Goal: Task Accomplishment & Management: Manage account settings

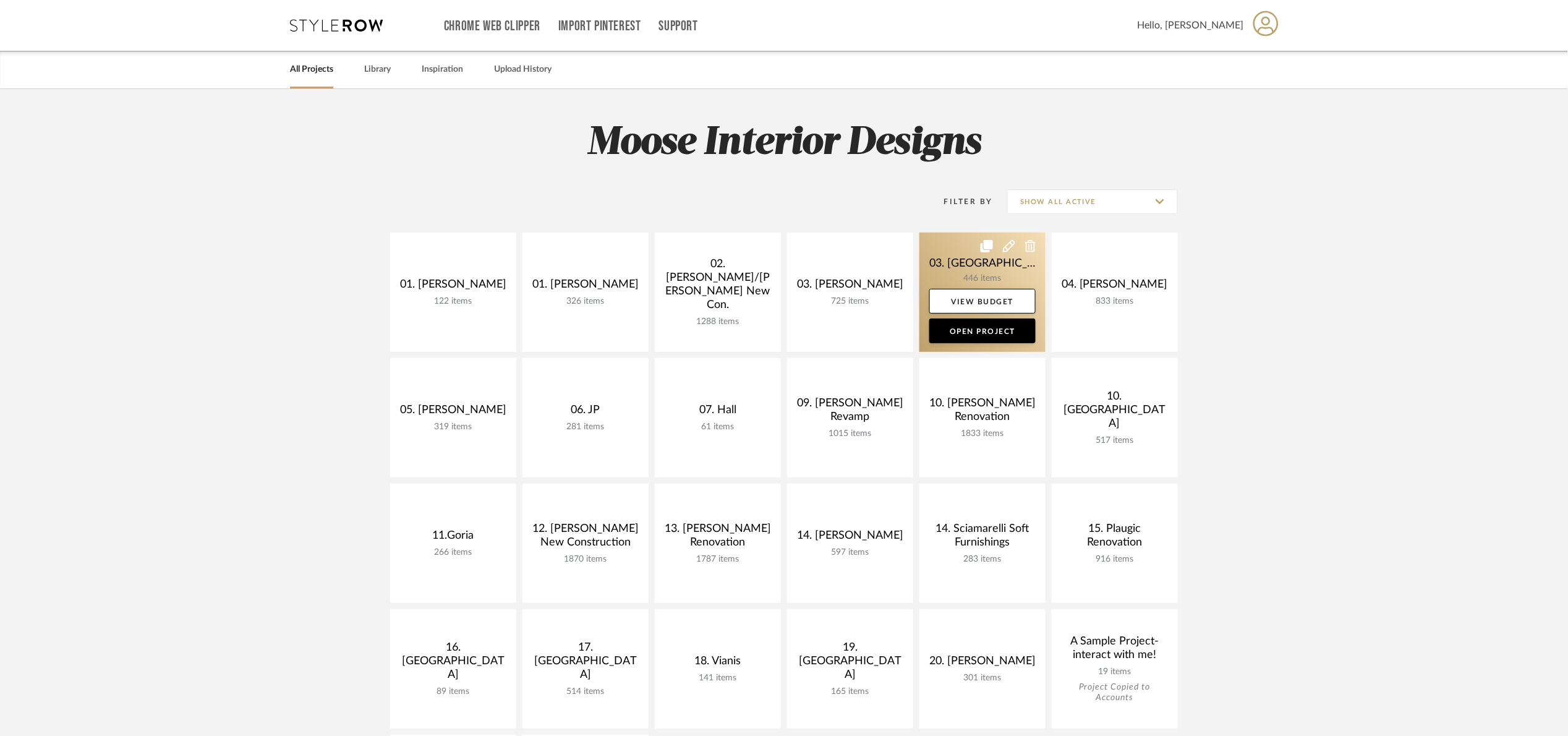
click at [949, 268] on link at bounding box center [983, 292] width 126 height 120
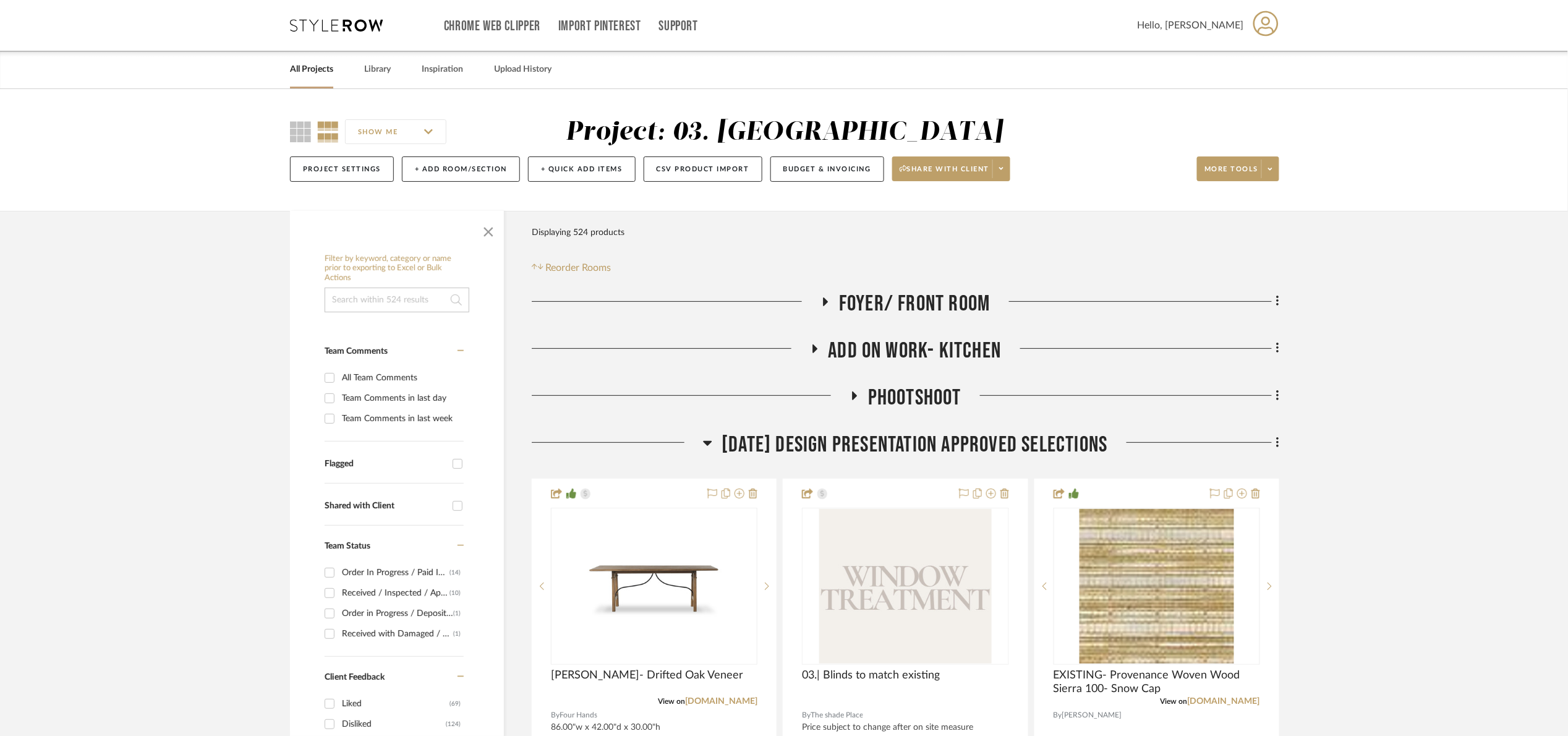
click at [914, 449] on span "[DATE] Design Presentation Approved selections" at bounding box center [915, 445] width 386 height 26
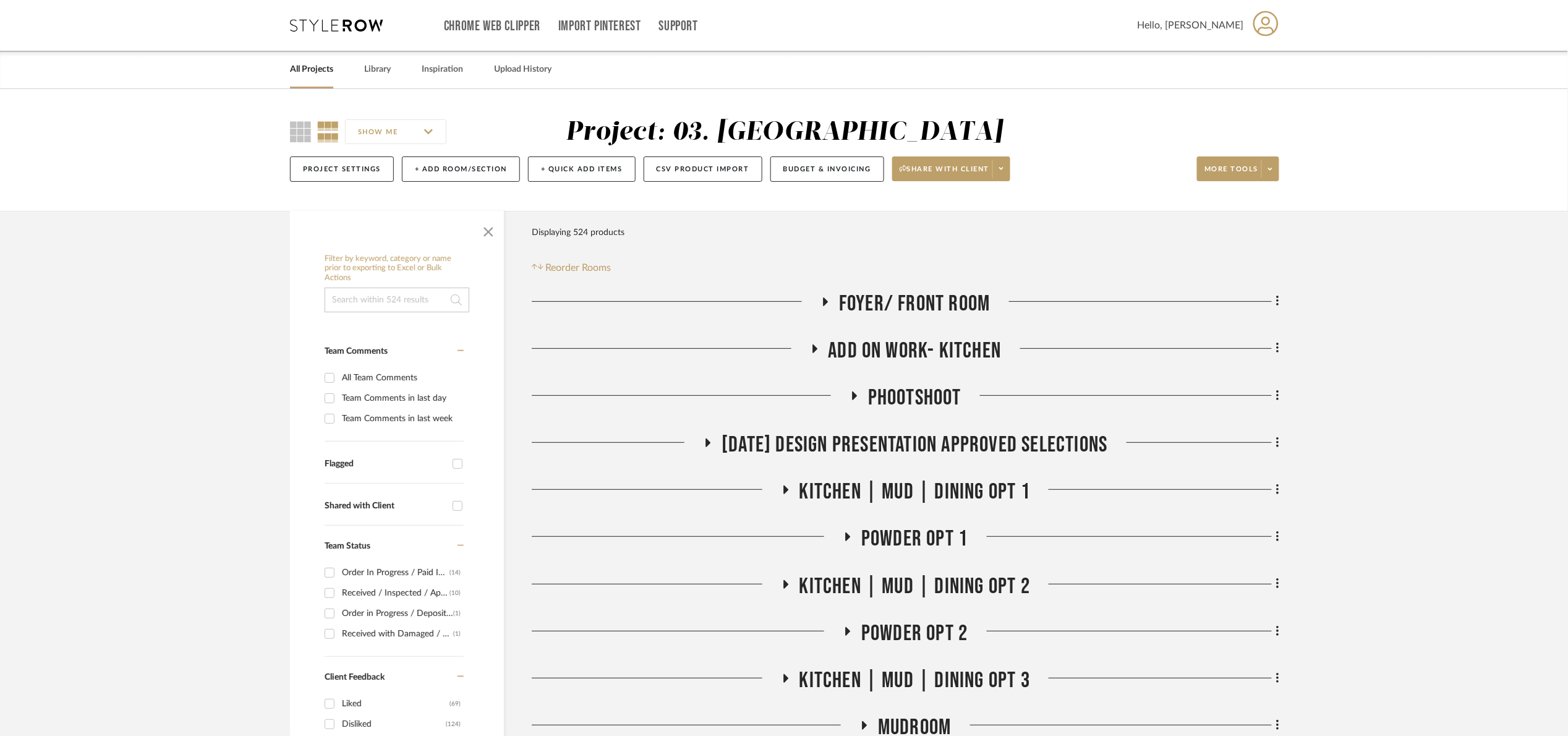
click at [871, 350] on span "Add on work- kitchen" at bounding box center [916, 351] width 173 height 26
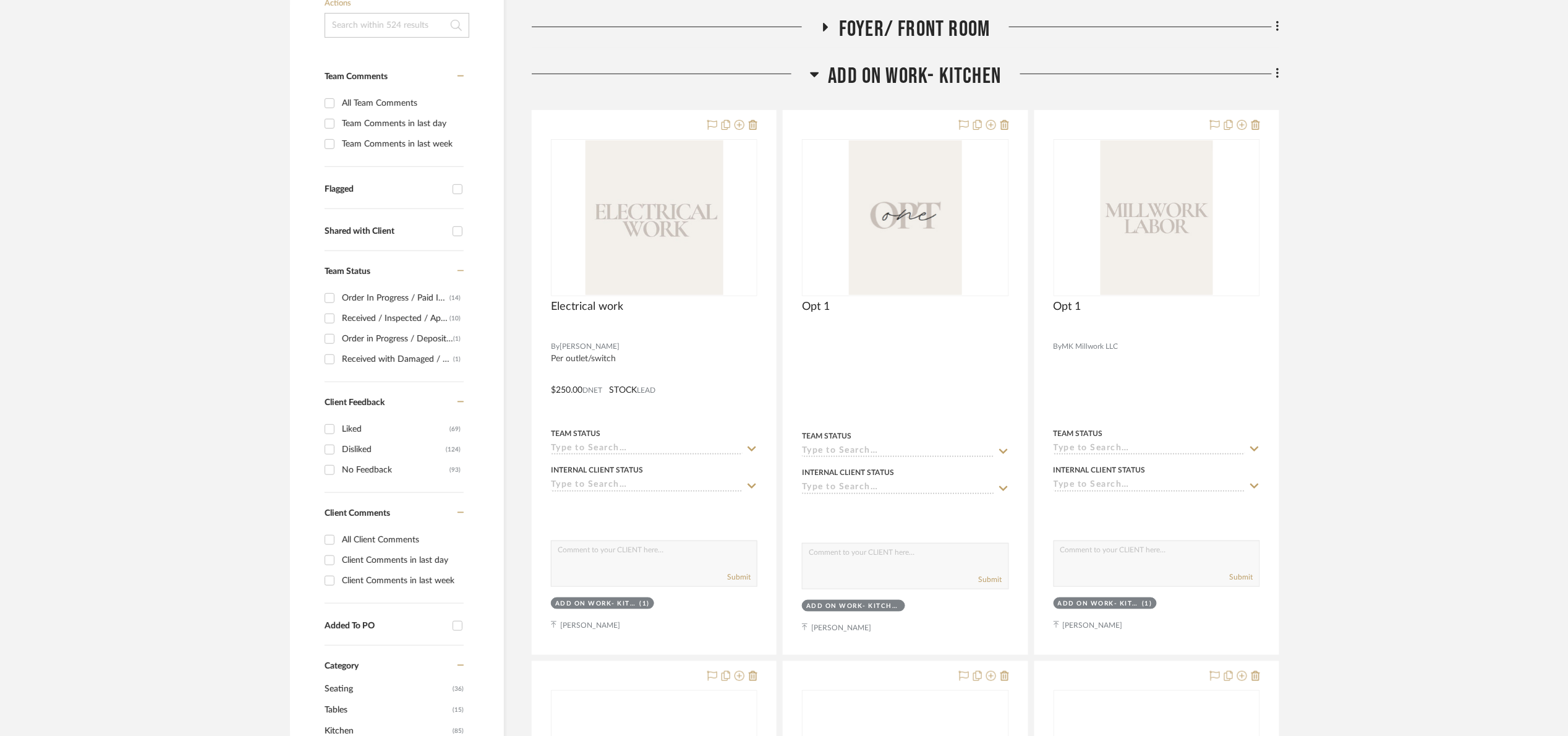
scroll to position [278, 0]
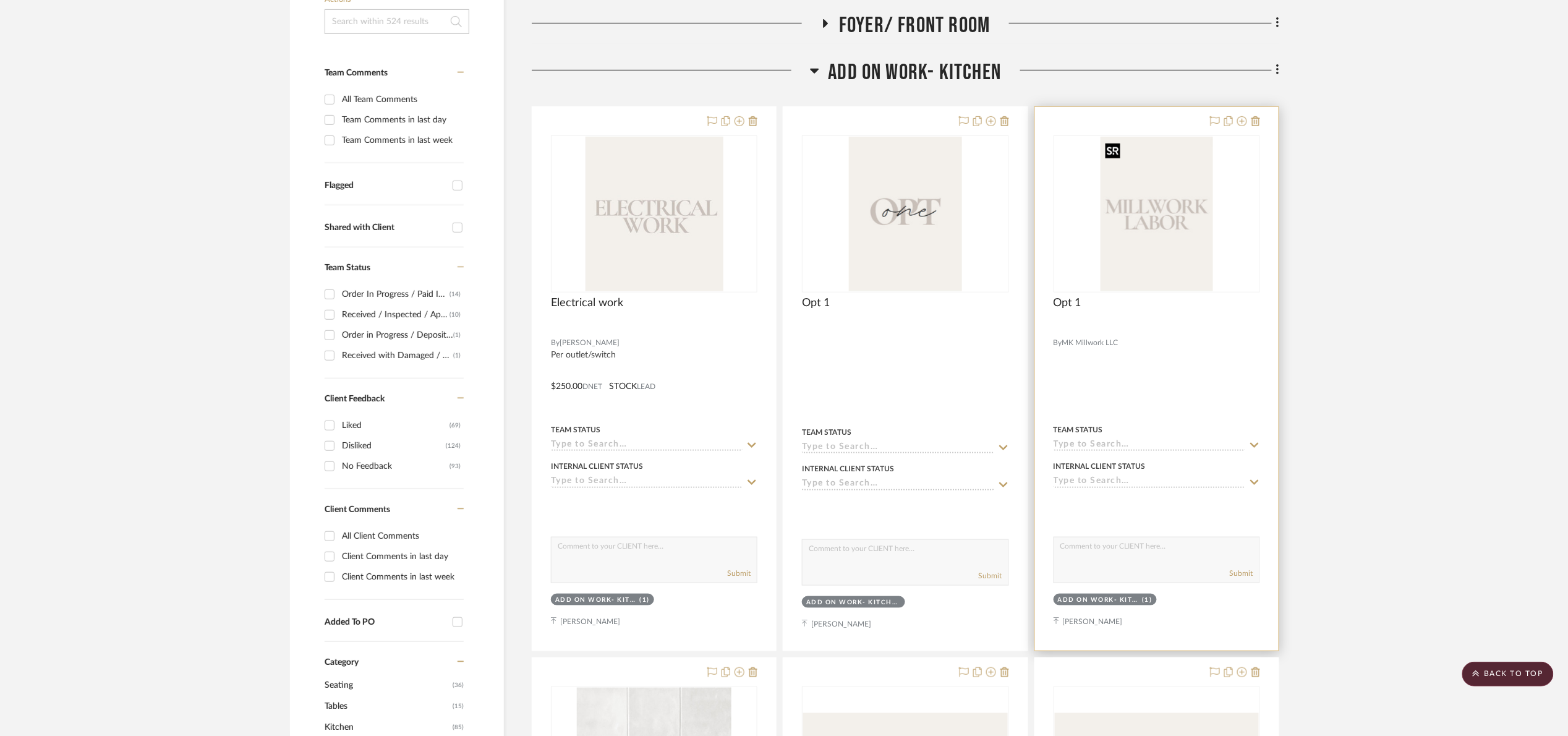
click at [0, 0] on img at bounding box center [0, 0] width 0 height 0
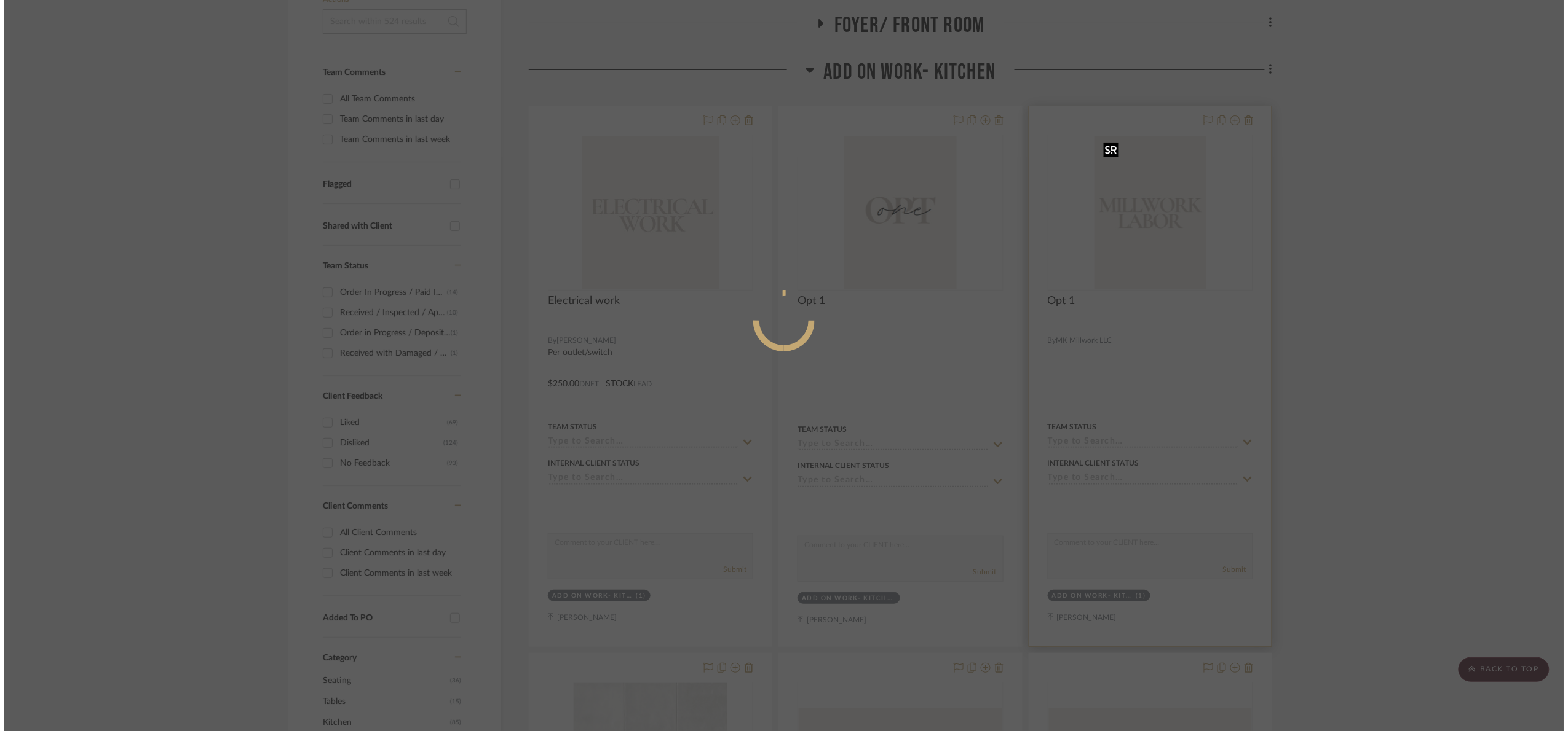
scroll to position [0, 0]
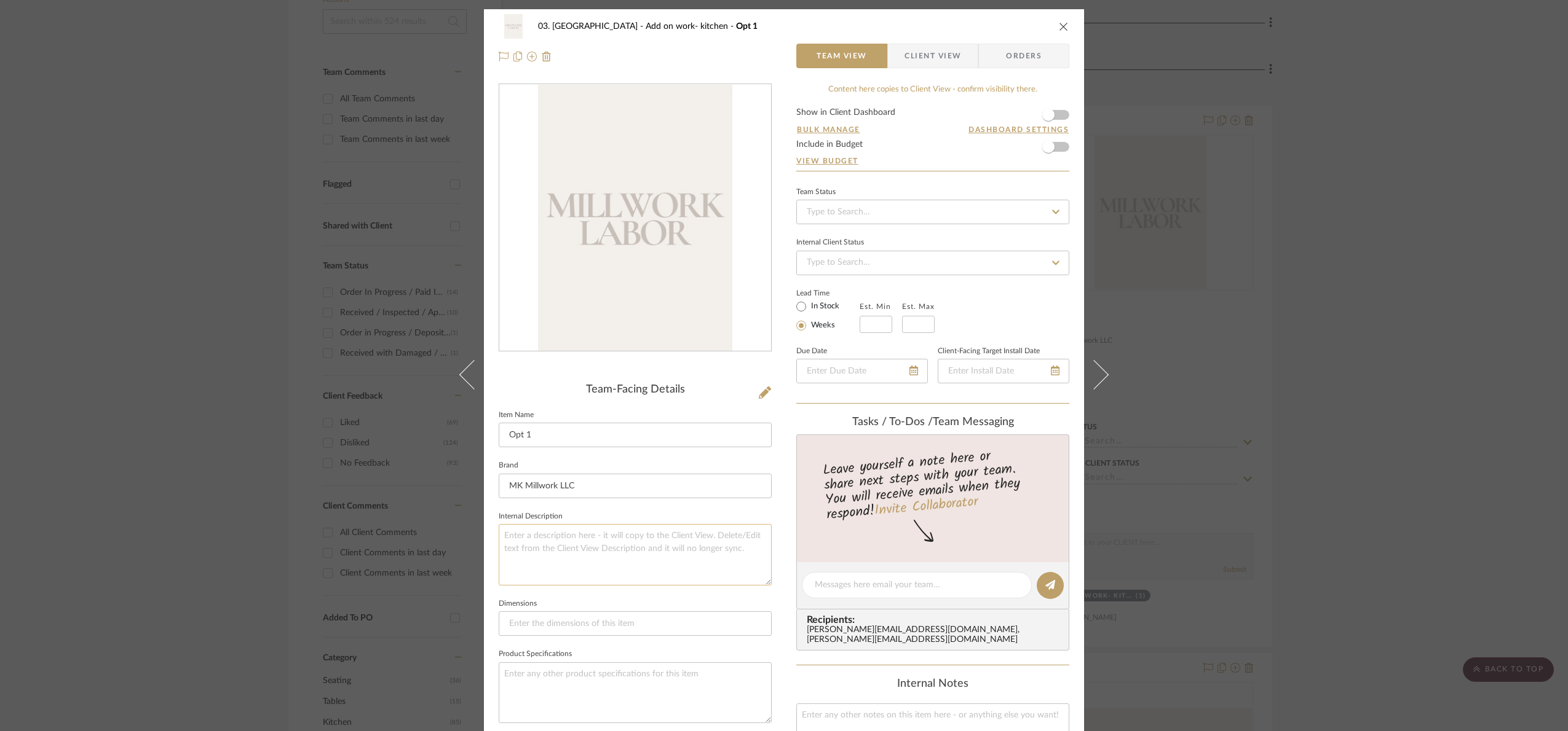
click at [579, 538] on textarea at bounding box center [635, 555] width 273 height 61
paste textarea "2 Floating Shelves 24” wide by 10” deep (traditional rails supplied by other) …"
click at [502, 561] on textarea "2 Floating Shelves 24” wide by 10” deep (traditional rails supplied by other) …" at bounding box center [635, 555] width 273 height 61
click at [507, 561] on textarea "2 Floating Shelves 24” wide by 10” deep (traditional rails supplied by other) W…" at bounding box center [635, 555] width 273 height 61
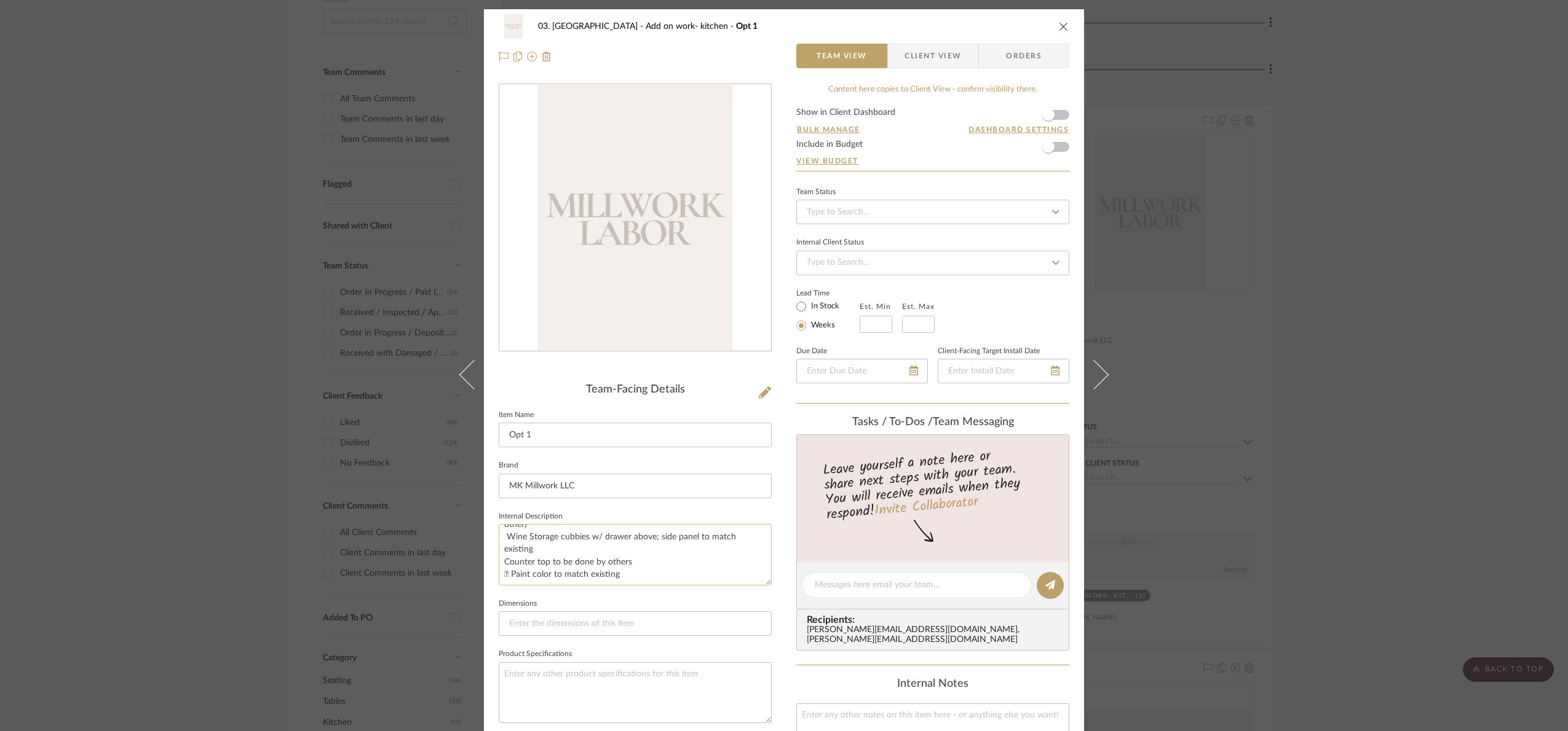
click at [507, 578] on textarea "2 Floating Shelves 24” wide by 10” deep (traditional rails supplied by other) W…" at bounding box center [635, 555] width 273 height 61
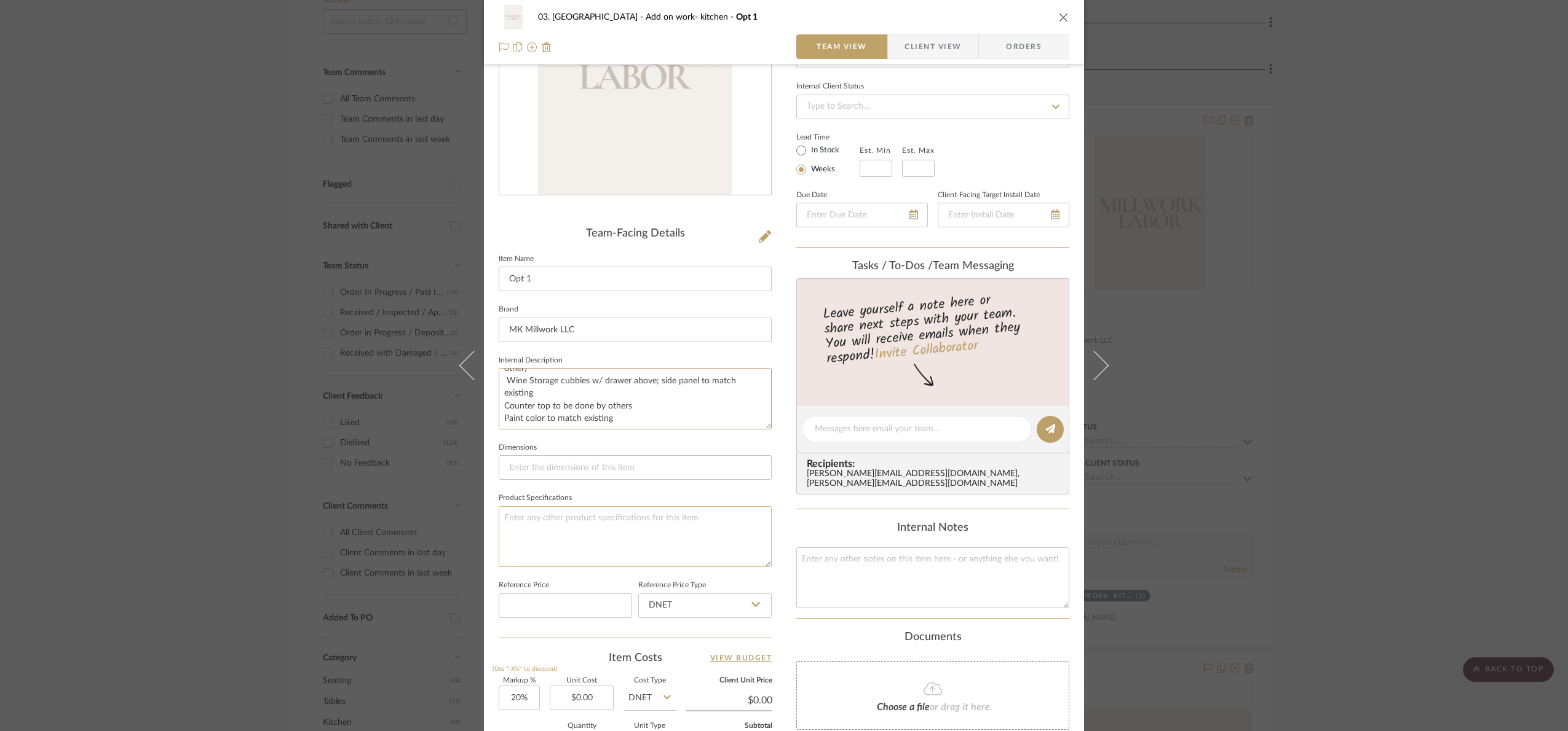
scroll to position [185, 0]
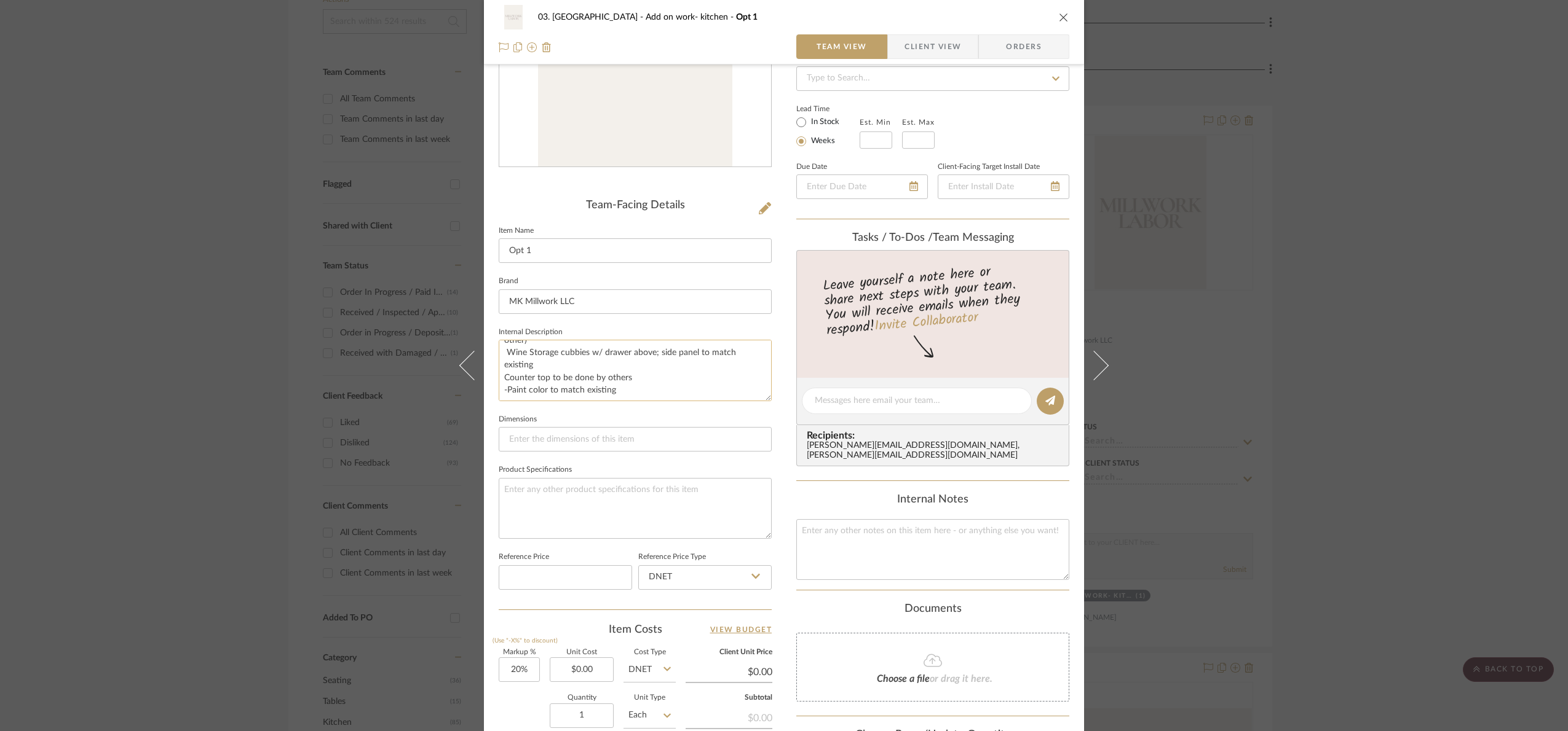
drag, startPoint x: 499, startPoint y: 372, endPoint x: 502, endPoint y: 387, distance: 15.3
click at [501, 376] on textarea "2 Floating Shelves 24” wide by 10” deep (traditional rails supplied by other) W…" at bounding box center [635, 370] width 273 height 61
click at [502, 375] on textarea "2 Floating Shelves 24” wide by 10” deep (traditional rails supplied by other) W…" at bounding box center [635, 370] width 273 height 61
click at [498, 347] on textarea "2 Floating Shelves 24” wide by 10” deep (traditional rails supplied by other) -…" at bounding box center [635, 370] width 273 height 61
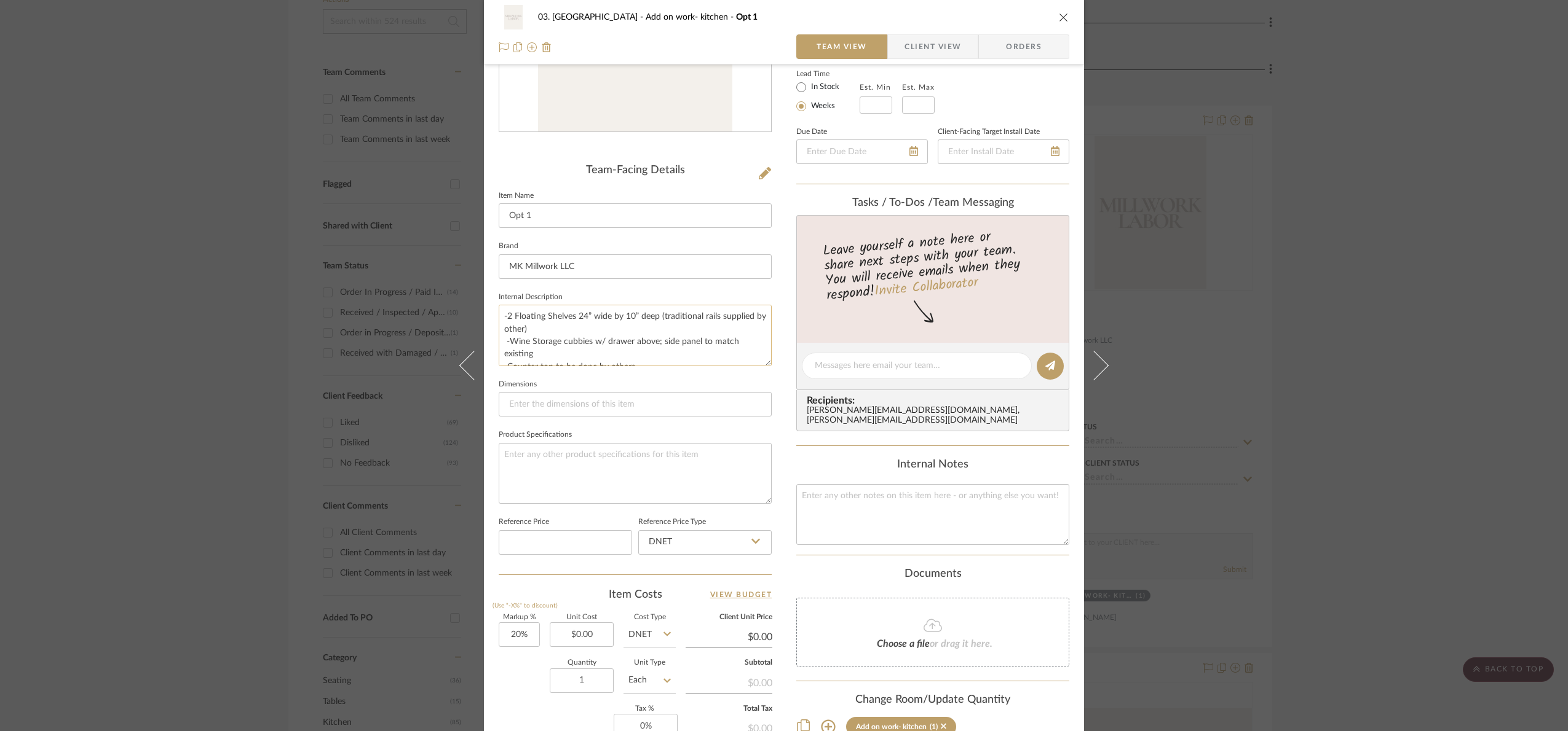
scroll to position [277, 0]
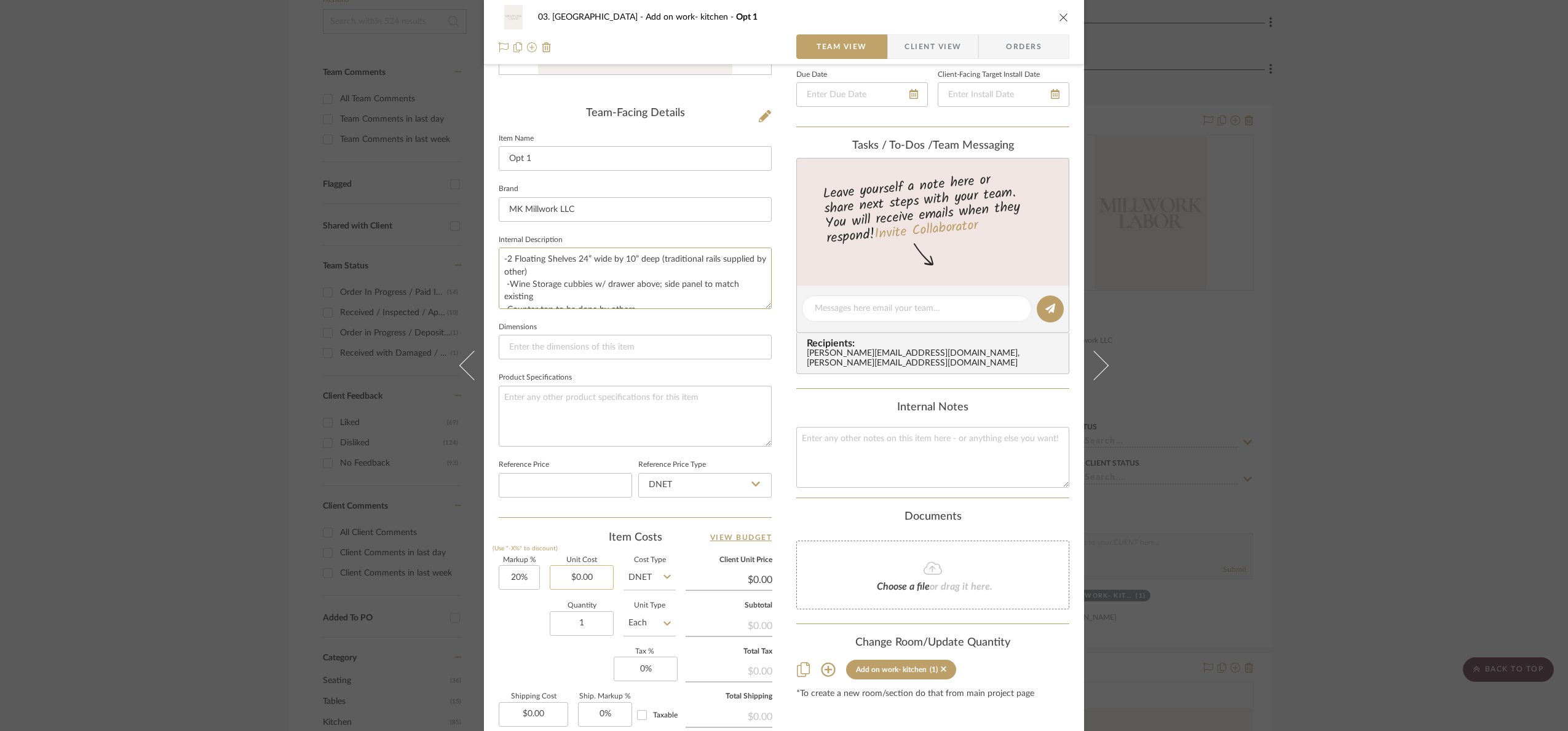
type textarea "-2 Floating Shelves 24” wide by 10” deep (traditional rails supplied by other) …"
type input "0.00"
click at [598, 588] on input "0.00" at bounding box center [582, 578] width 64 height 24
type input "$2,800.00"
click at [515, 664] on div "Markup % (Use "-X%" to discount) 20% Unit Cost $2,800.00 Cost Type DNET Client …" at bounding box center [635, 647] width 273 height 180
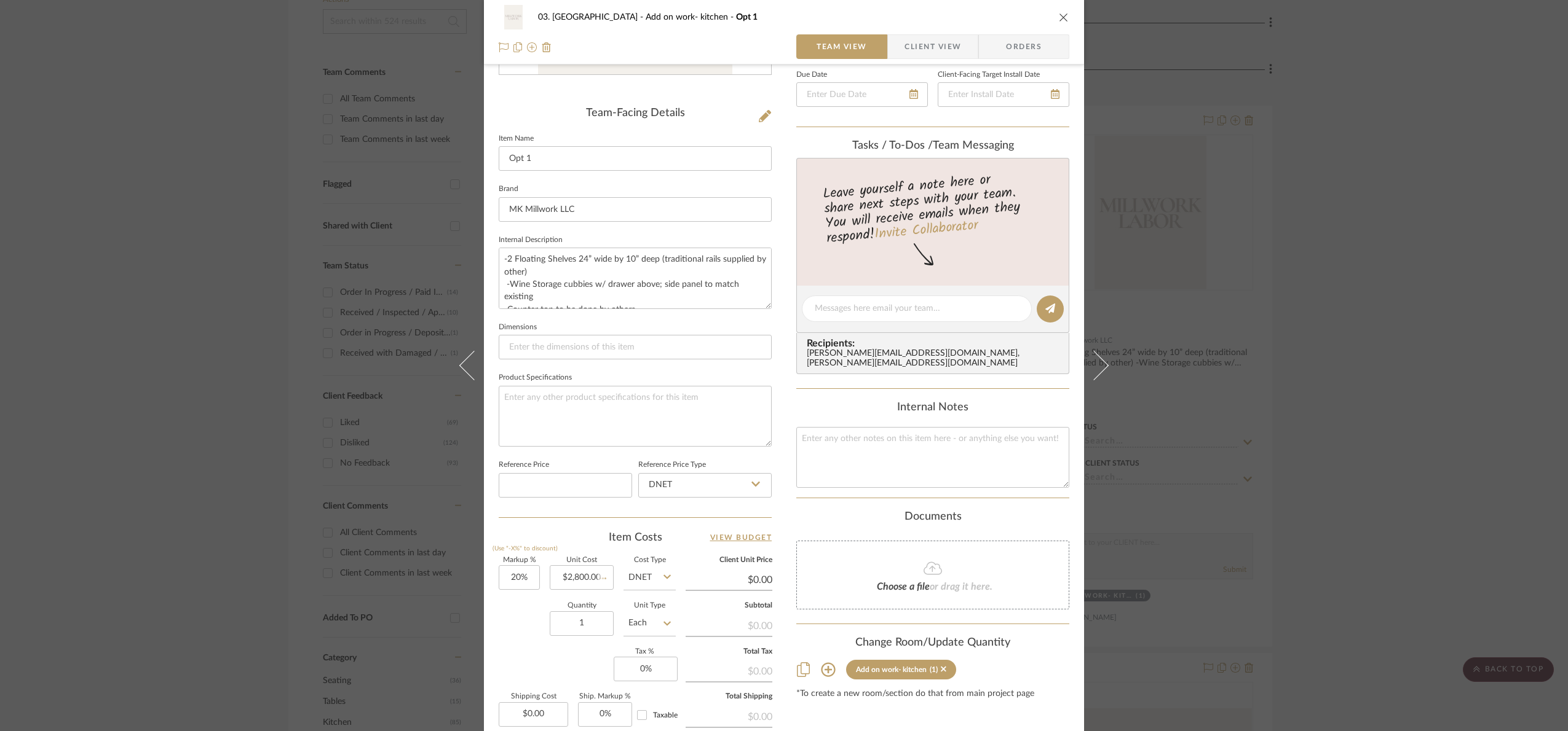
type input "$3,360.00"
click at [1341, 366] on div "03. [PERSON_NAME] Add on work- kitchen Opt 1 Team View Client View Orders Team-…" at bounding box center [784, 365] width 1568 height 731
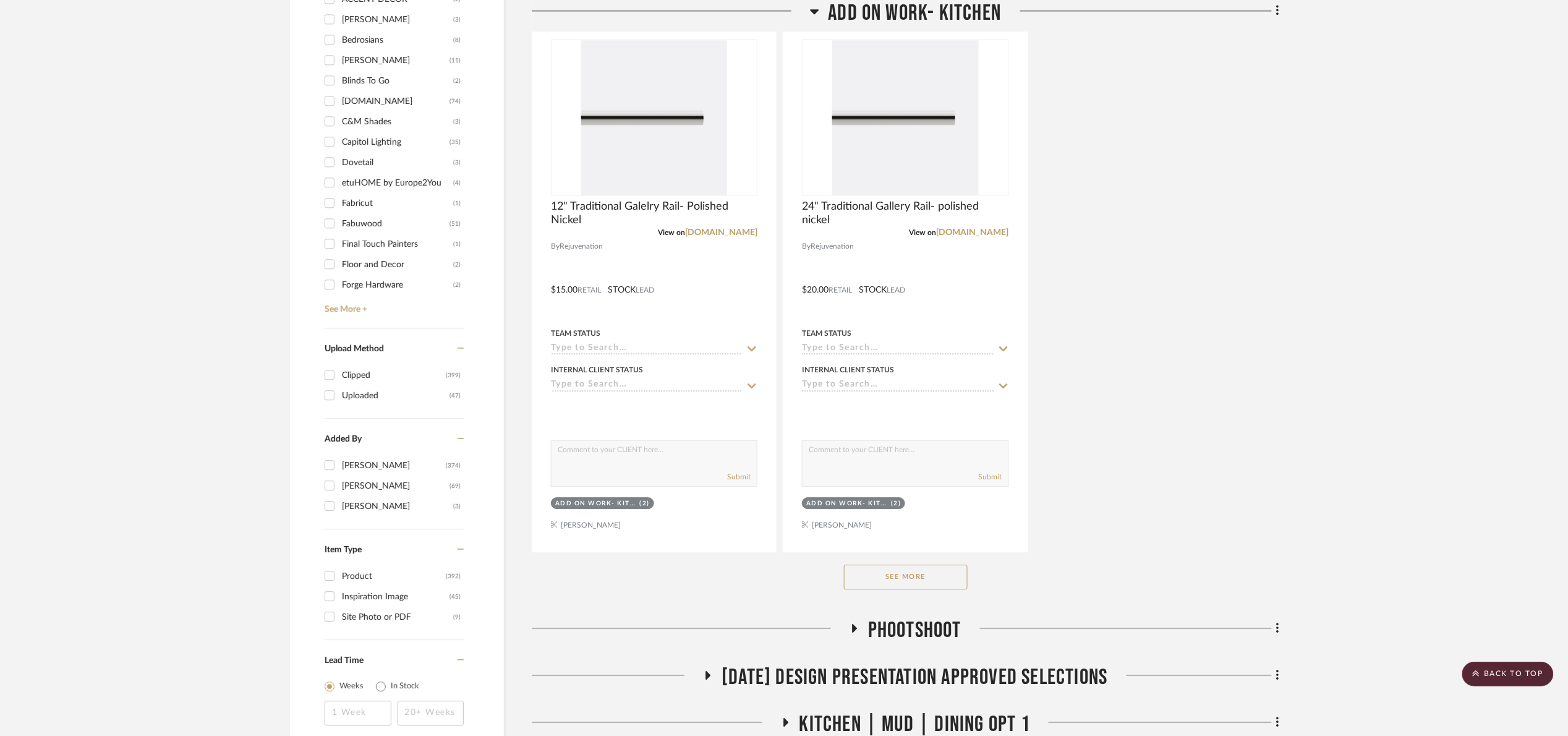
scroll to position [1485, 0]
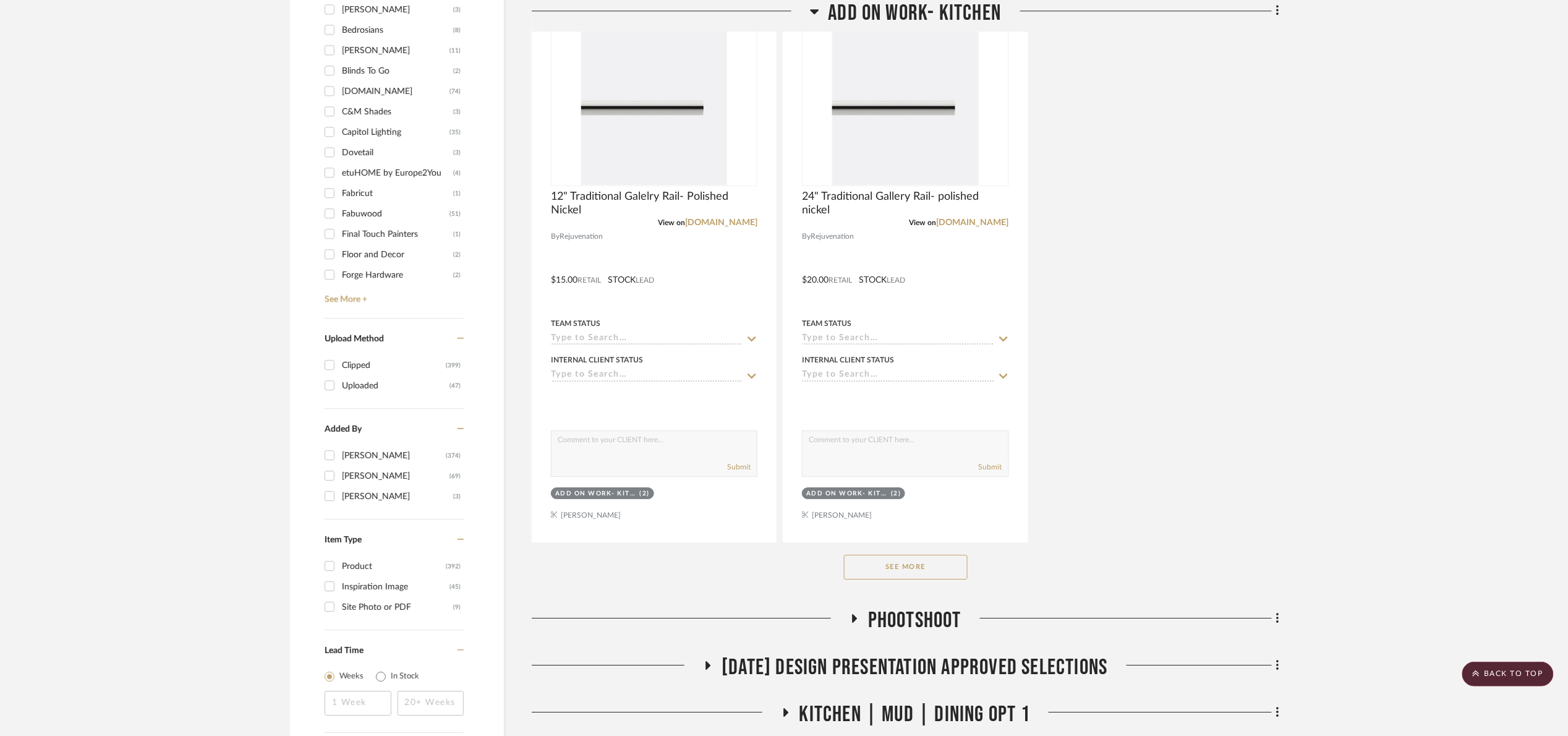
click at [938, 575] on button "See More" at bounding box center [906, 567] width 124 height 25
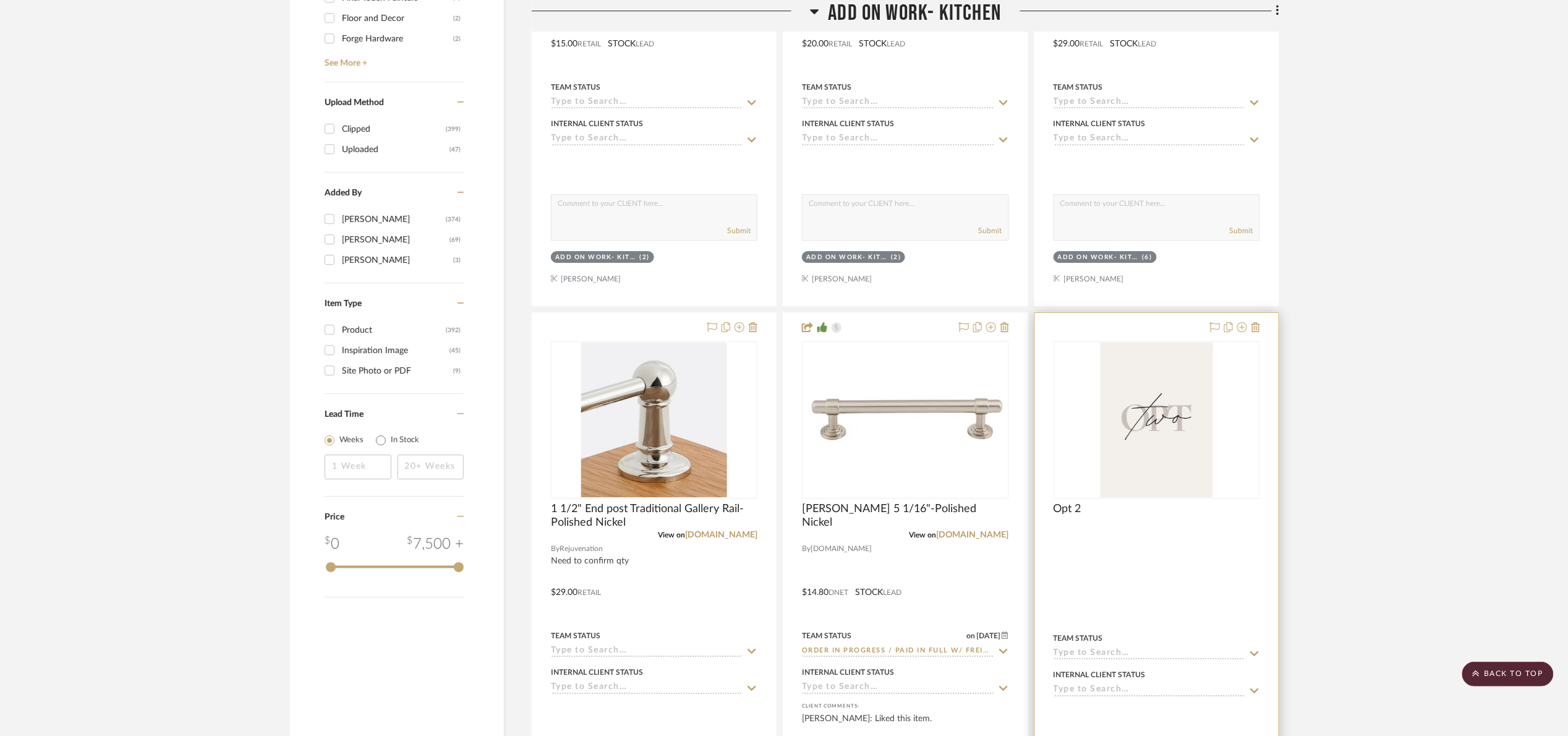
scroll to position [1857, 0]
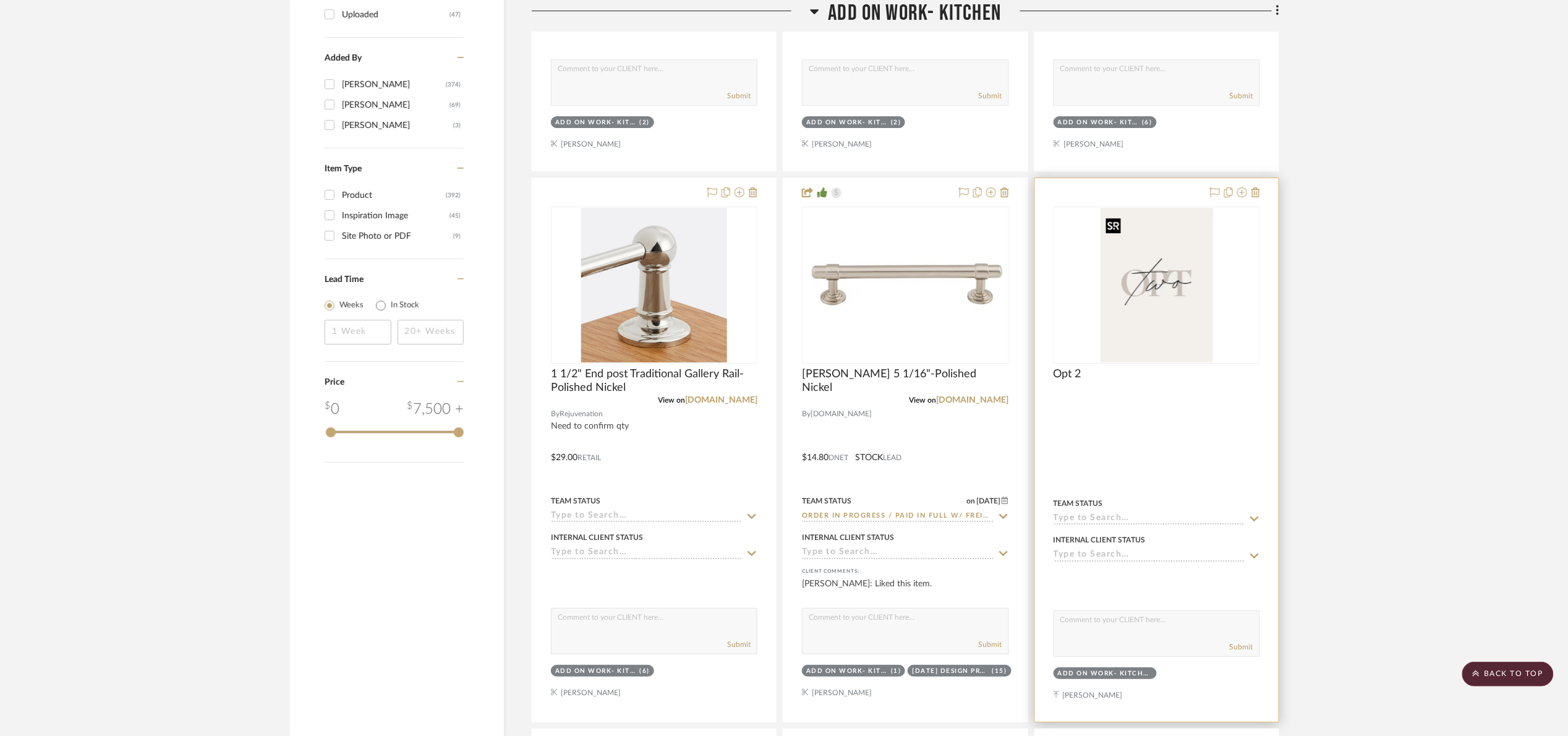
click at [0, 0] on img at bounding box center [0, 0] width 0 height 0
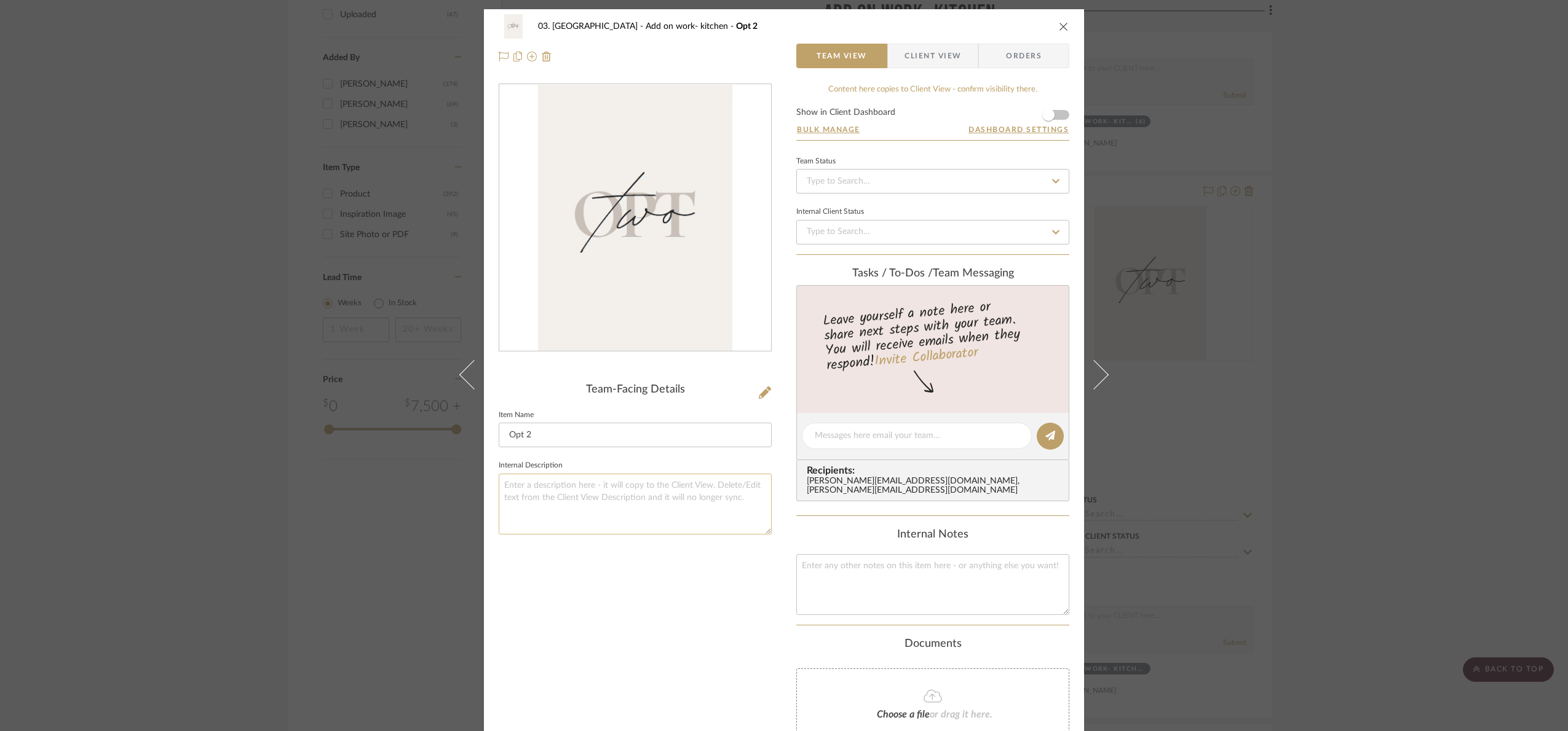
click at [612, 504] on textarea at bounding box center [635, 504] width 273 height 61
click at [1412, 330] on div "03. [PERSON_NAME] Add on work- kitchen Opt 2 Team View Client View Orders Team-…" at bounding box center [784, 365] width 1568 height 731
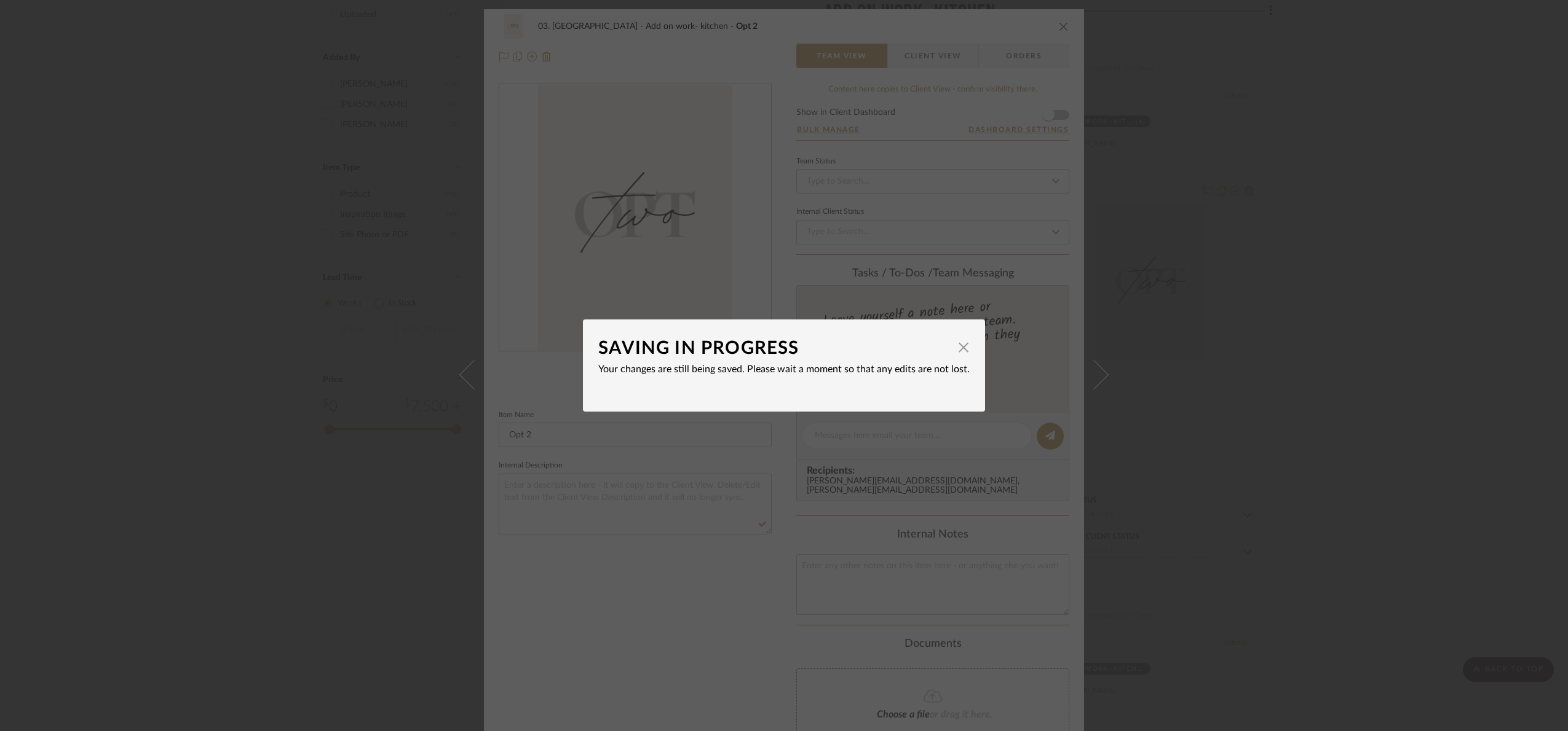
drag, startPoint x: 958, startPoint y: 344, endPoint x: 1107, endPoint y: 358, distance: 149.7
click at [960, 343] on span "button" at bounding box center [963, 347] width 24 height 24
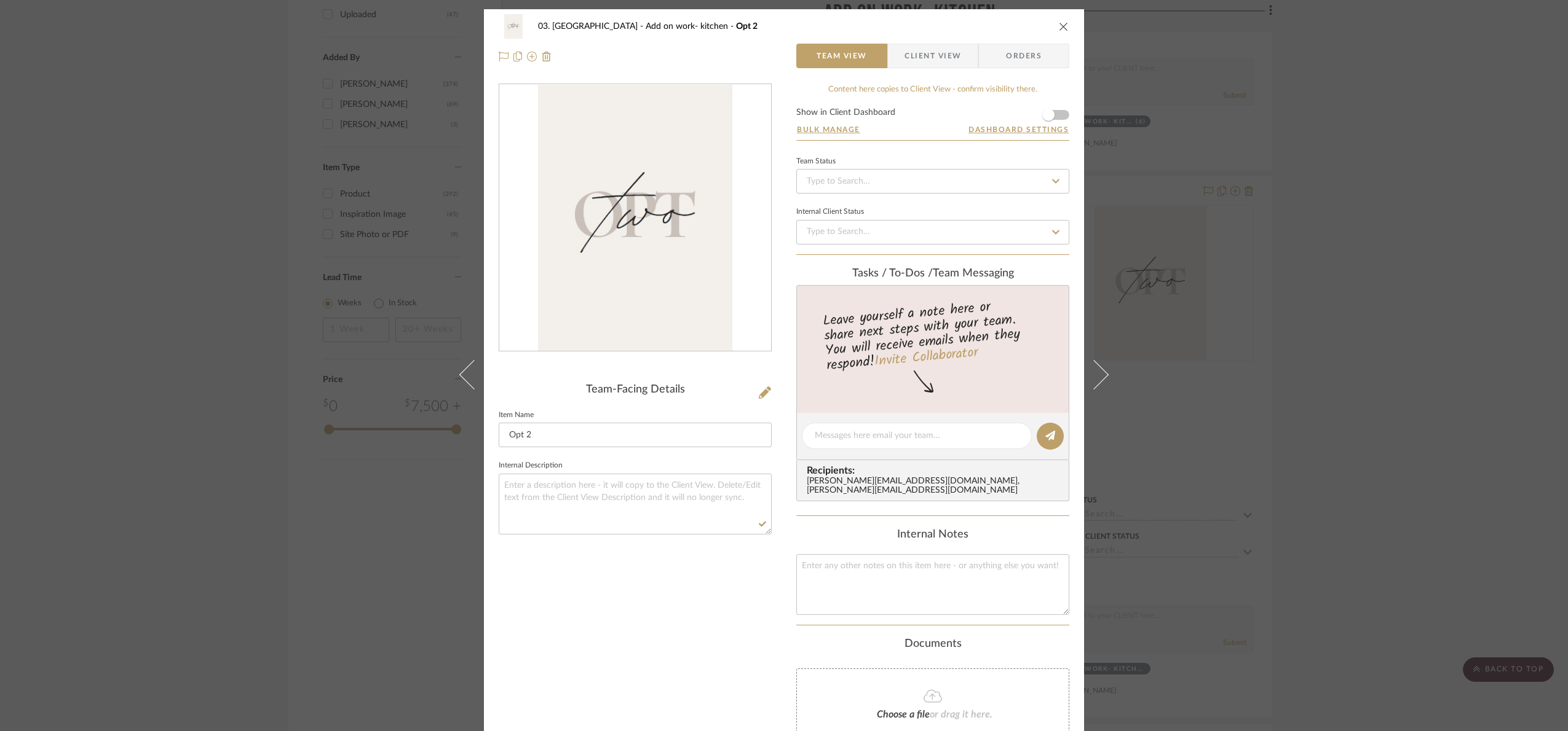
click at [1486, 376] on div "03. [PERSON_NAME] Add on work- kitchen Opt 2 Team View Client View Orders Team-…" at bounding box center [784, 365] width 1568 height 731
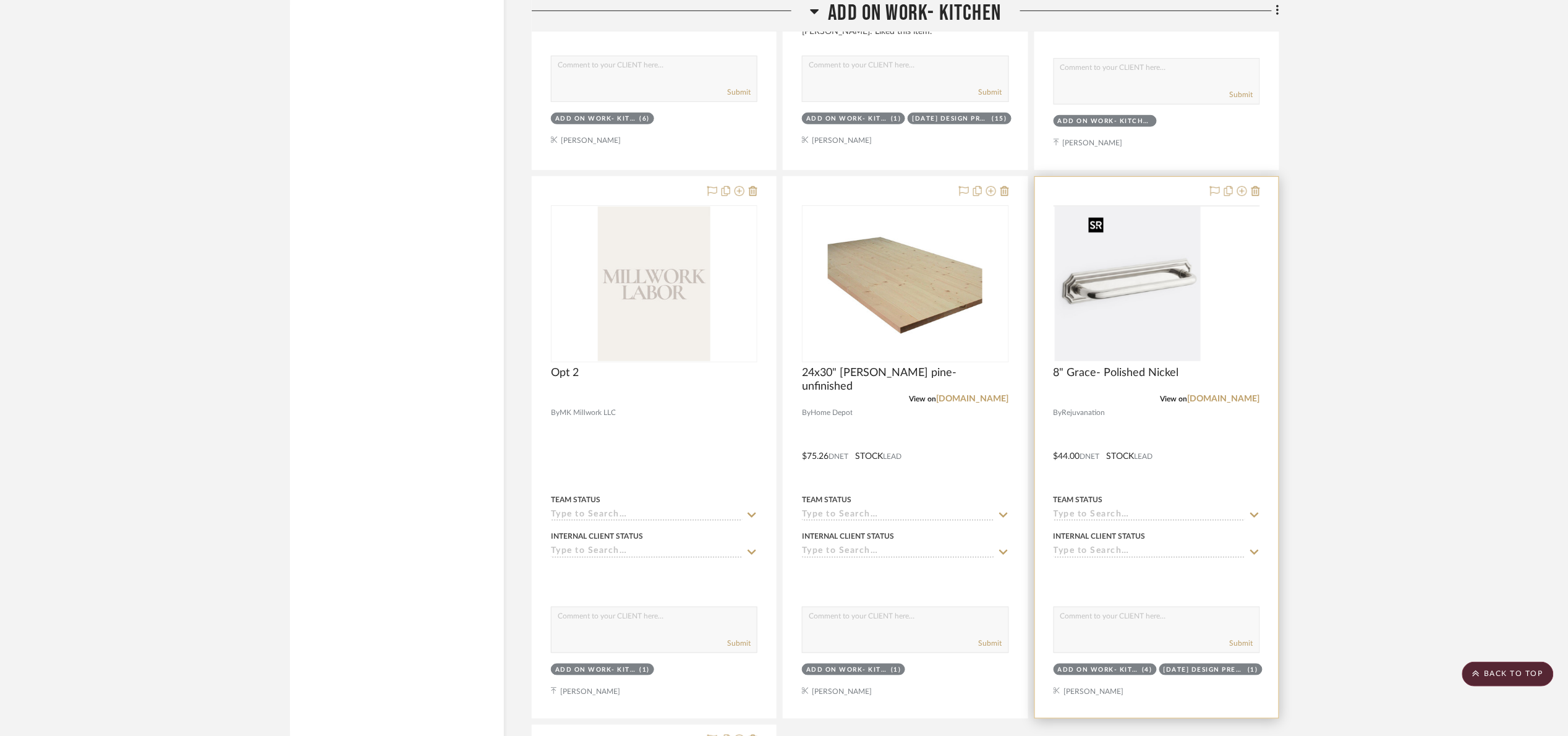
scroll to position [2413, 0]
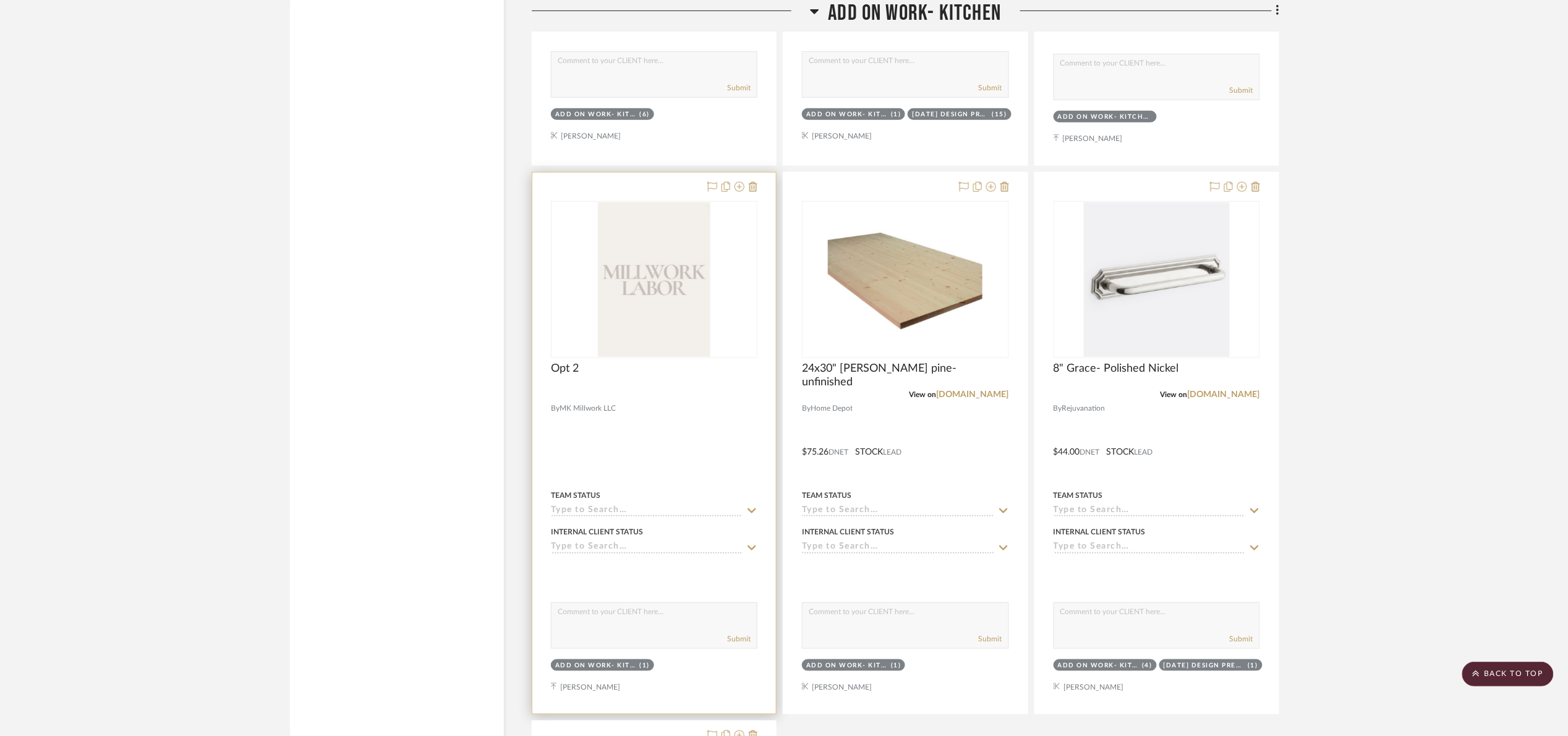
click at [0, 0] on div at bounding box center [0, 0] width 0 height 0
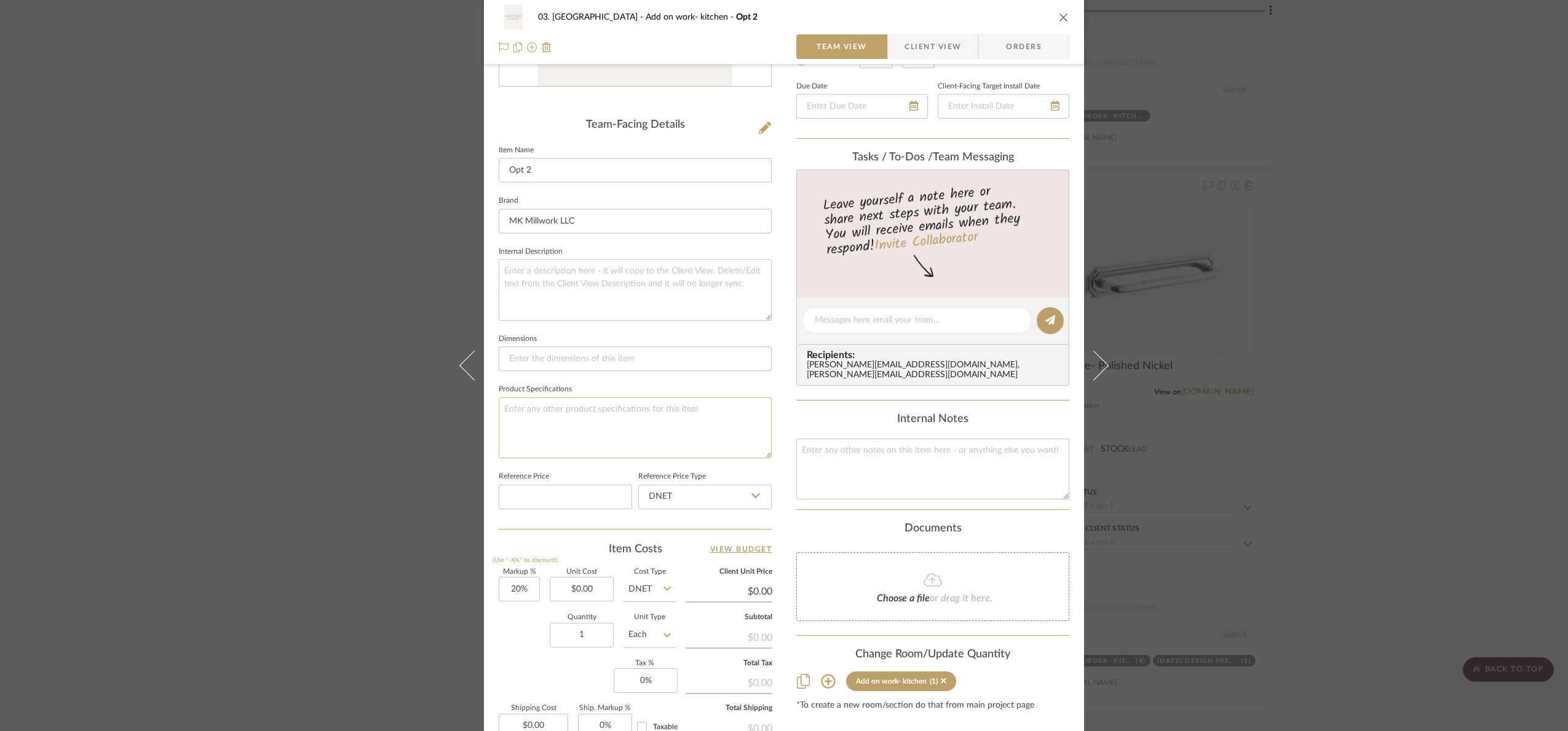
scroll to position [277, 0]
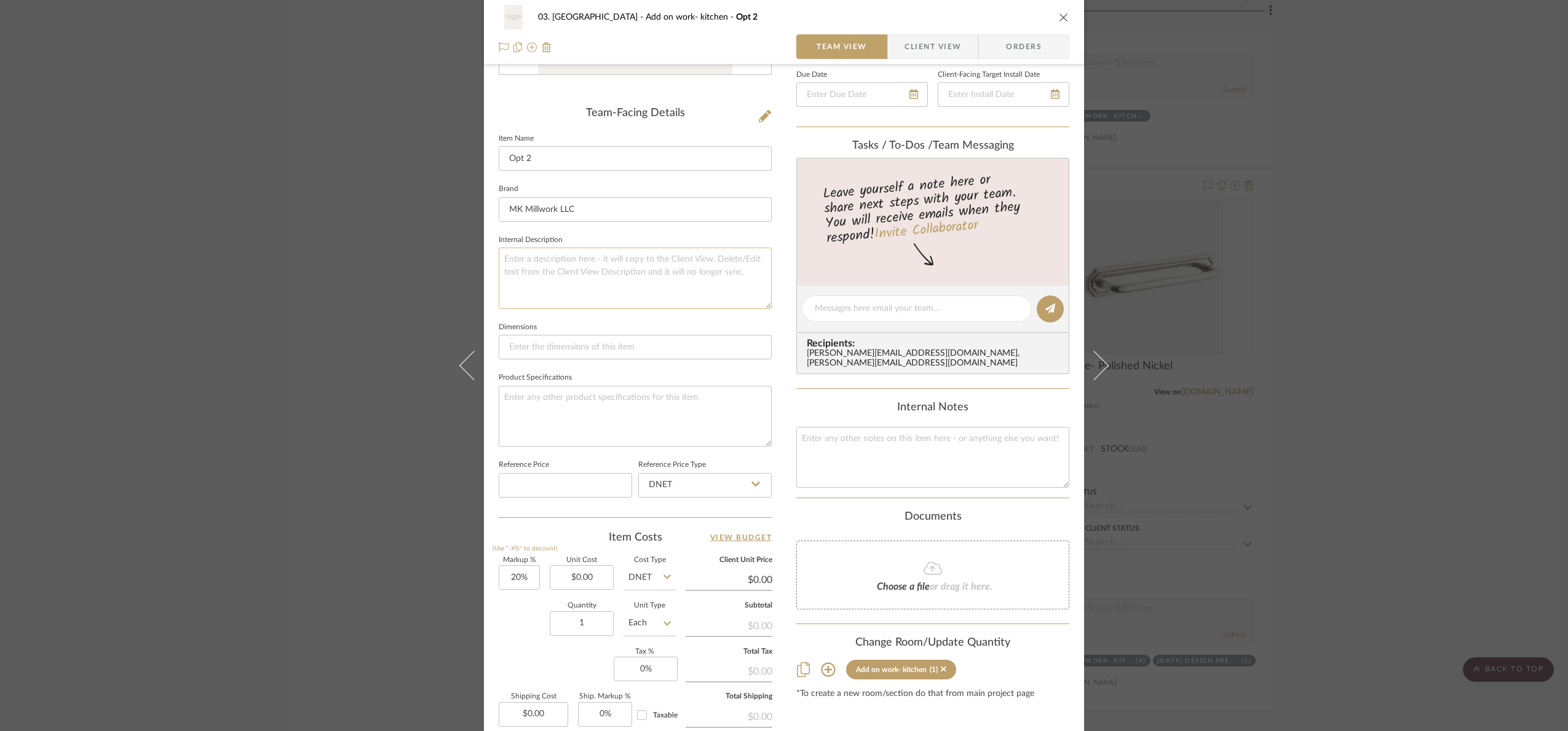
click at [555, 272] on textarea at bounding box center [635, 278] width 273 height 61
paste textarea "Buit In with Upper shelving Unit and base unit w/ 4 drawers (2 drawers will be …"
click at [506, 295] on textarea "Buit In with Upper shelving Unit and base unit w/ 4 drawers (2 drawers will be …" at bounding box center [635, 278] width 273 height 61
click at [502, 260] on textarea "Buit In with Upper shelving Unit and base unit w/ 4 drawers (2 drawers will be …" at bounding box center [635, 278] width 273 height 61
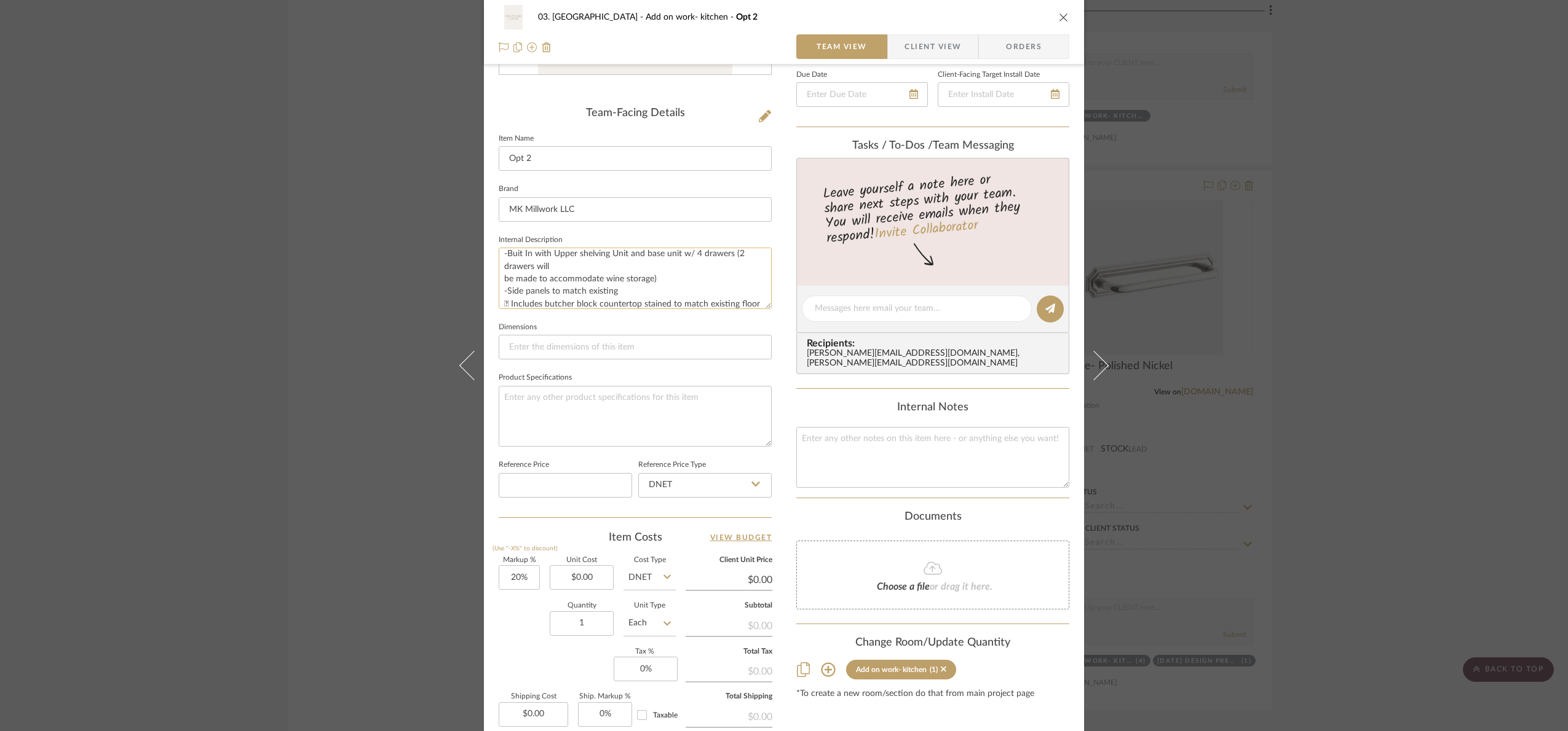
scroll to position [12, 0]
click at [504, 298] on textarea "-Buit In with Upper shelving Unit and base unit w/ 4 drawers (2 drawers will be…" at bounding box center [635, 278] width 273 height 61
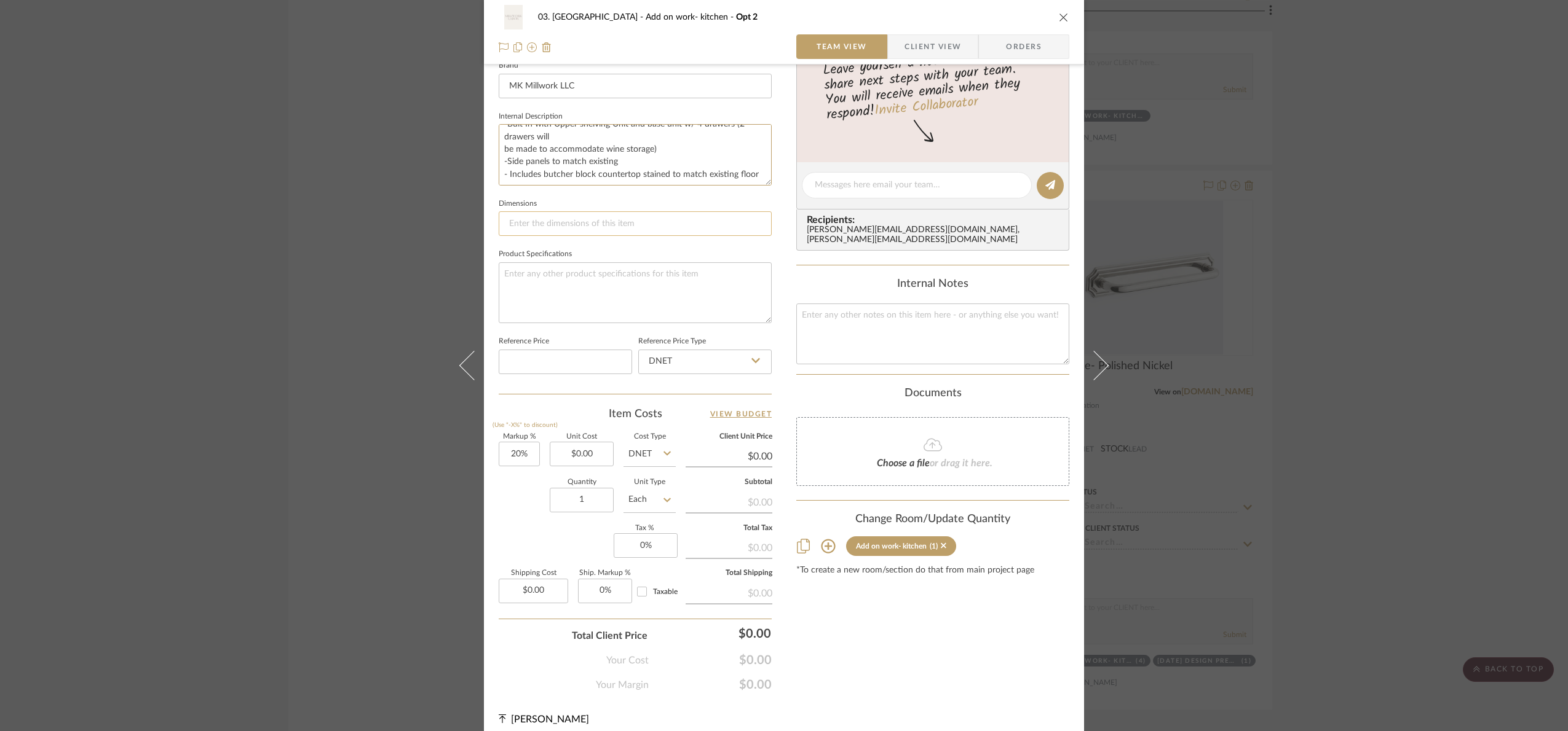
scroll to position [411, 0]
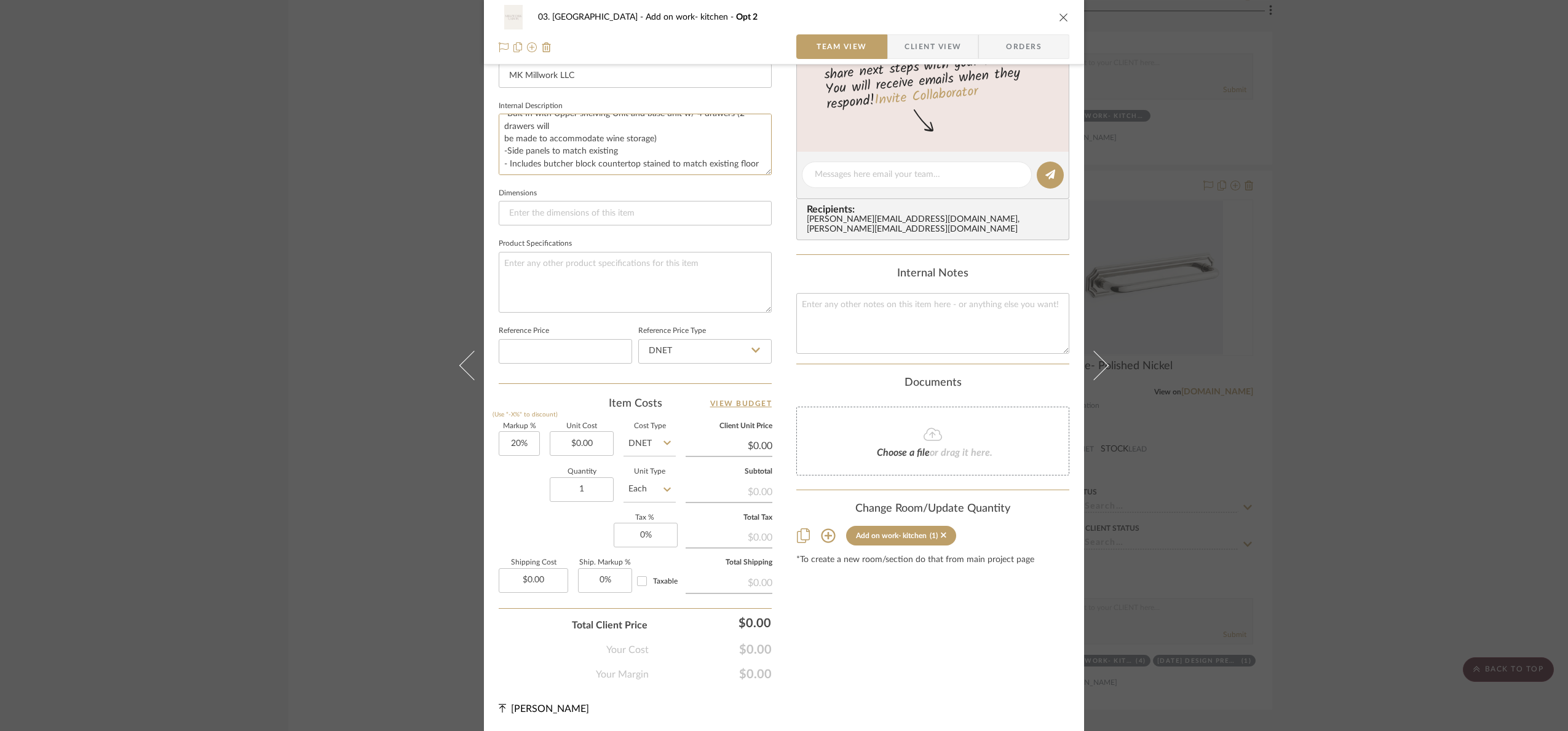
type textarea "-Buit In with Upper shelving Unit and base unit w/ 4 drawers (2 drawers will be…"
click at [579, 187] on fieldset "Dimensions" at bounding box center [635, 205] width 273 height 41
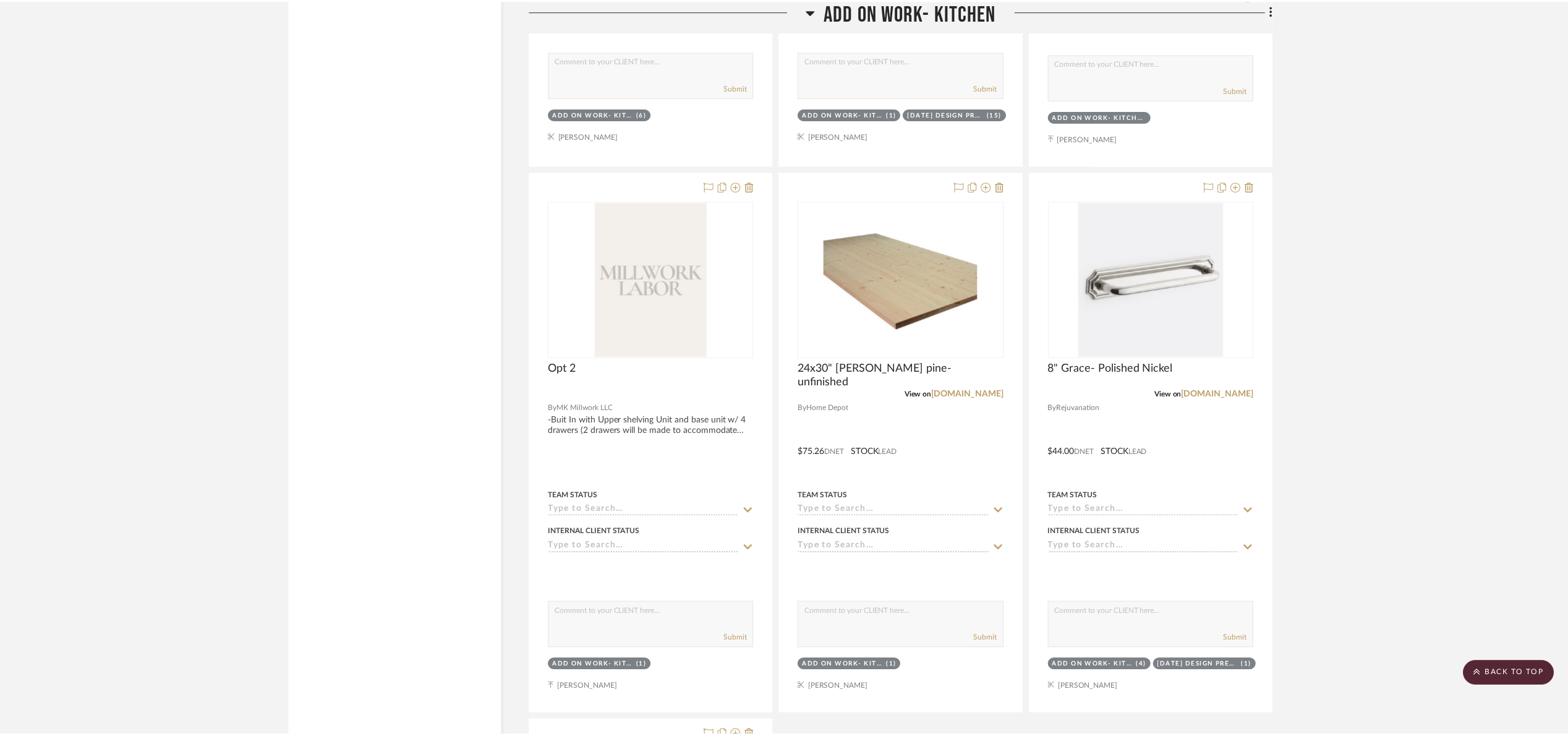
scroll to position [2413, 0]
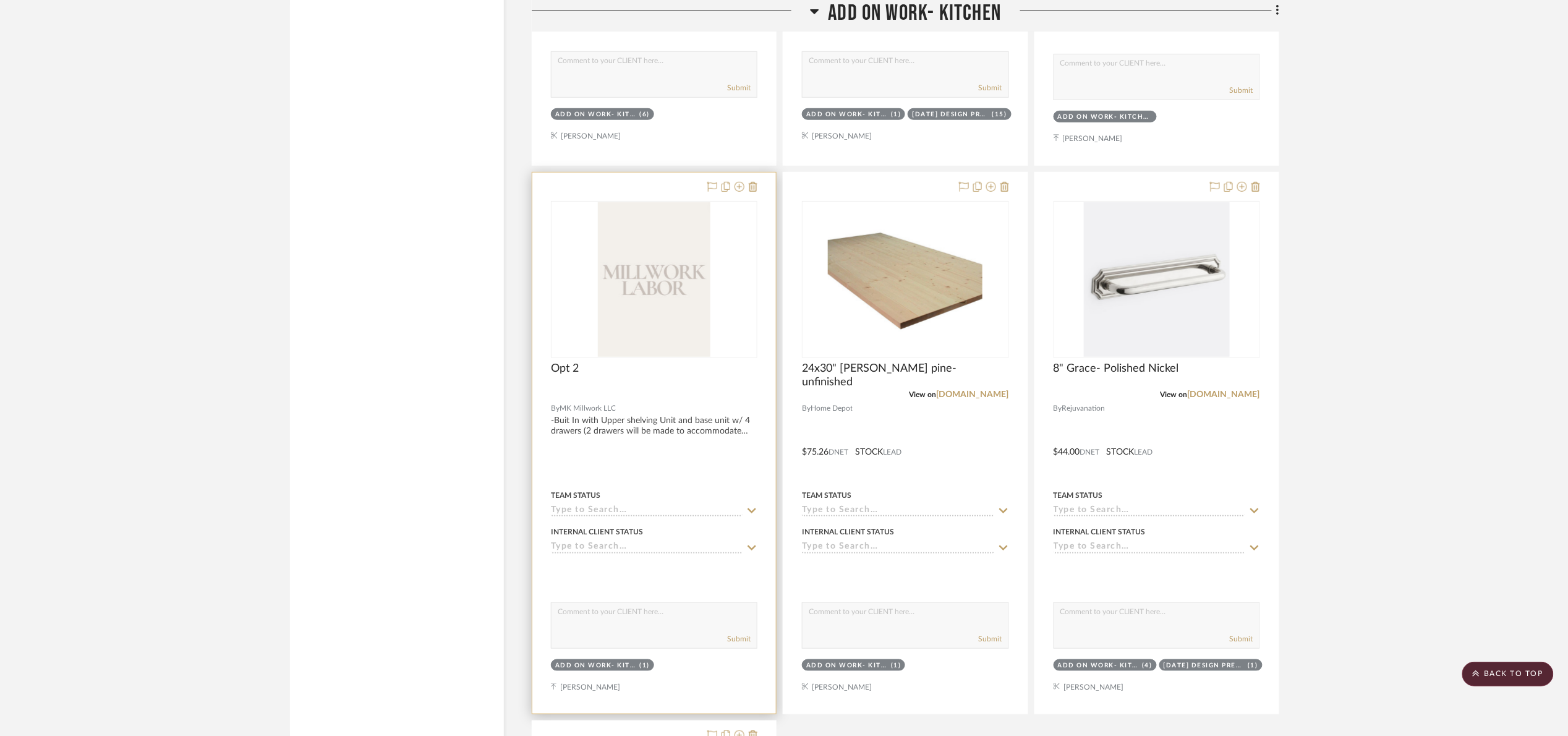
click at [600, 341] on img "0" at bounding box center [654, 279] width 113 height 155
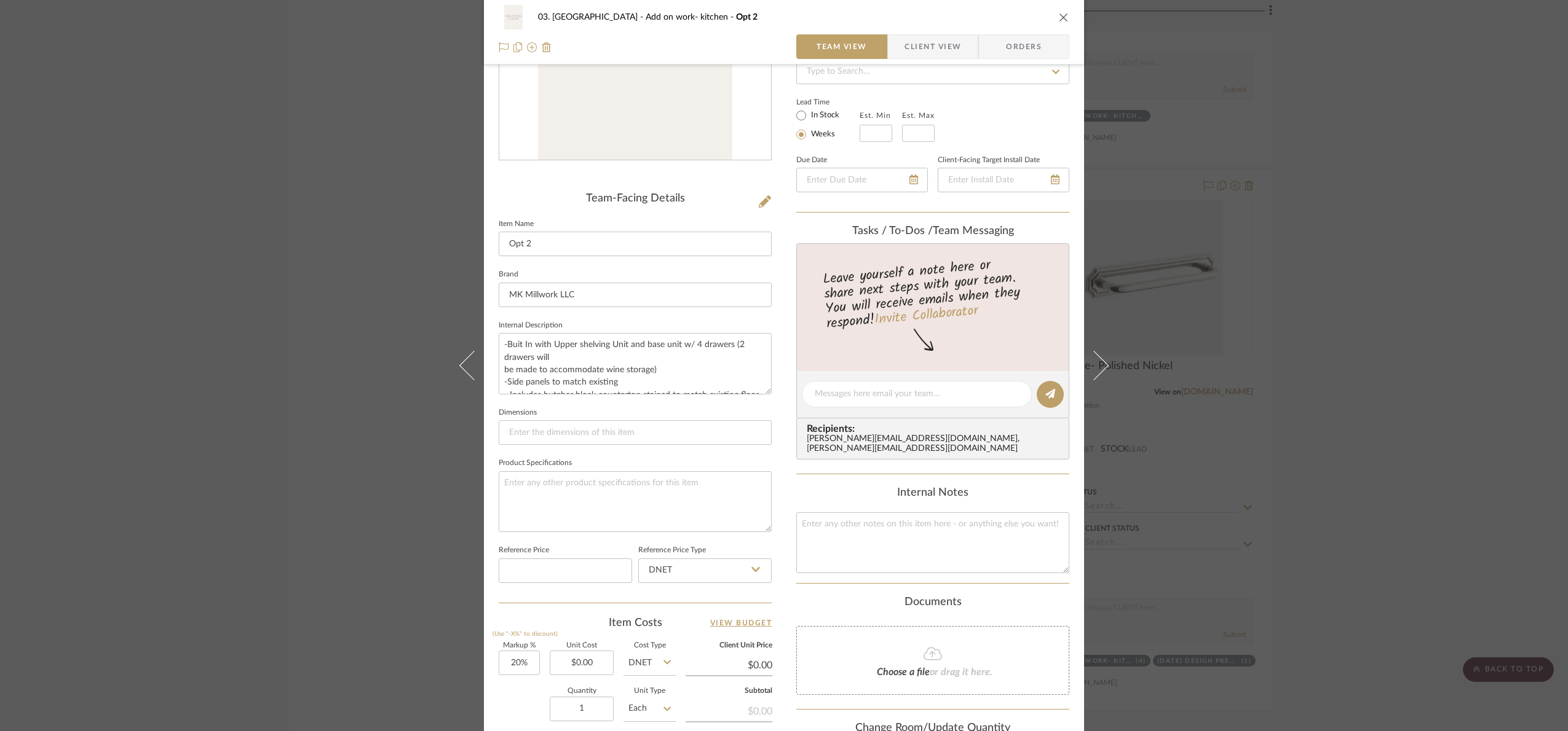
scroll to position [411, 0]
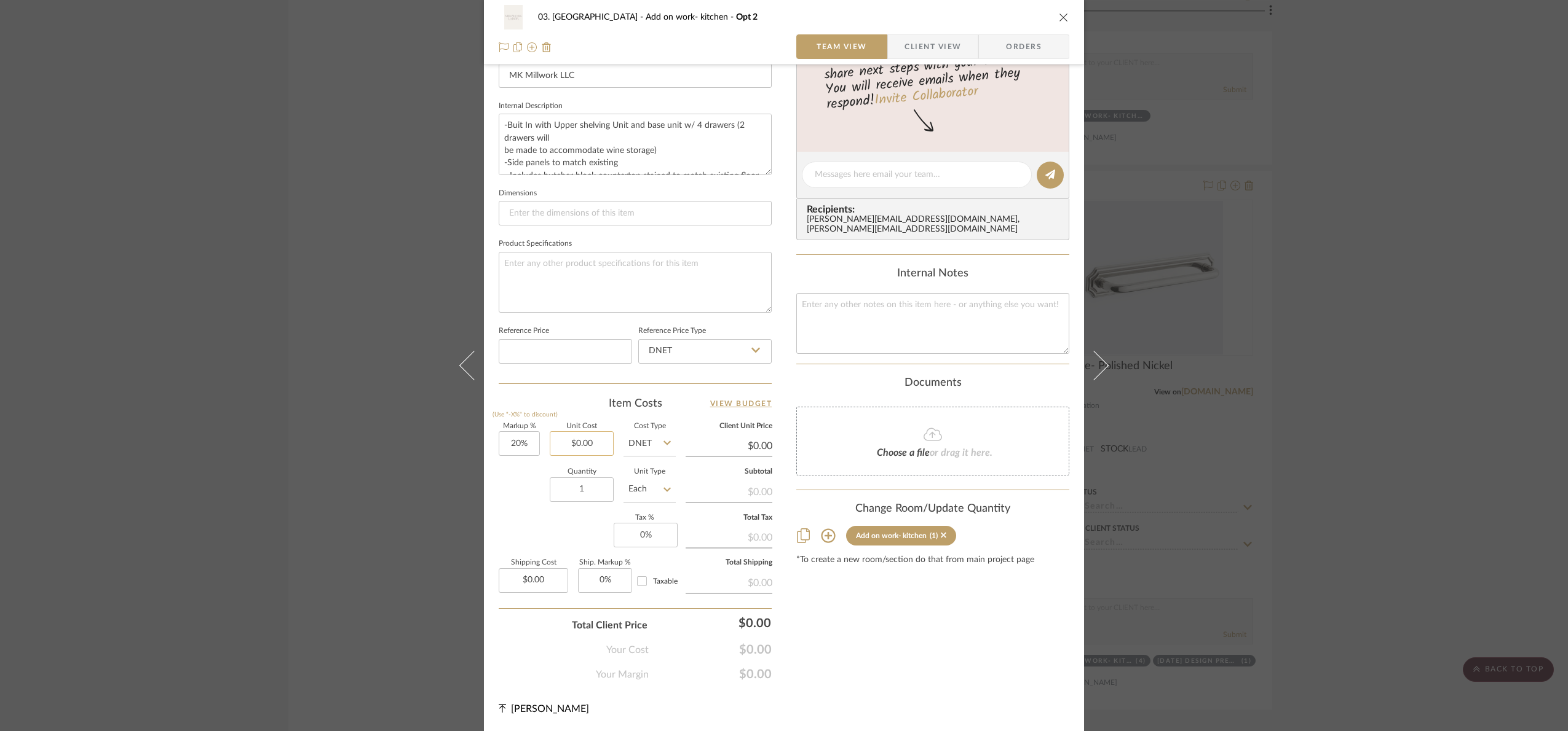
click at [576, 452] on sr-form-field "Unit Cost $0.00" at bounding box center [582, 445] width 64 height 44
click at [584, 442] on input "0.00" at bounding box center [582, 443] width 64 height 24
type input "$3,400.00"
click at [890, 654] on div "Content here copies to Client View - confirm visibility there. Show in Client D…" at bounding box center [933, 177] width 273 height 1009
type input "$4,080.00"
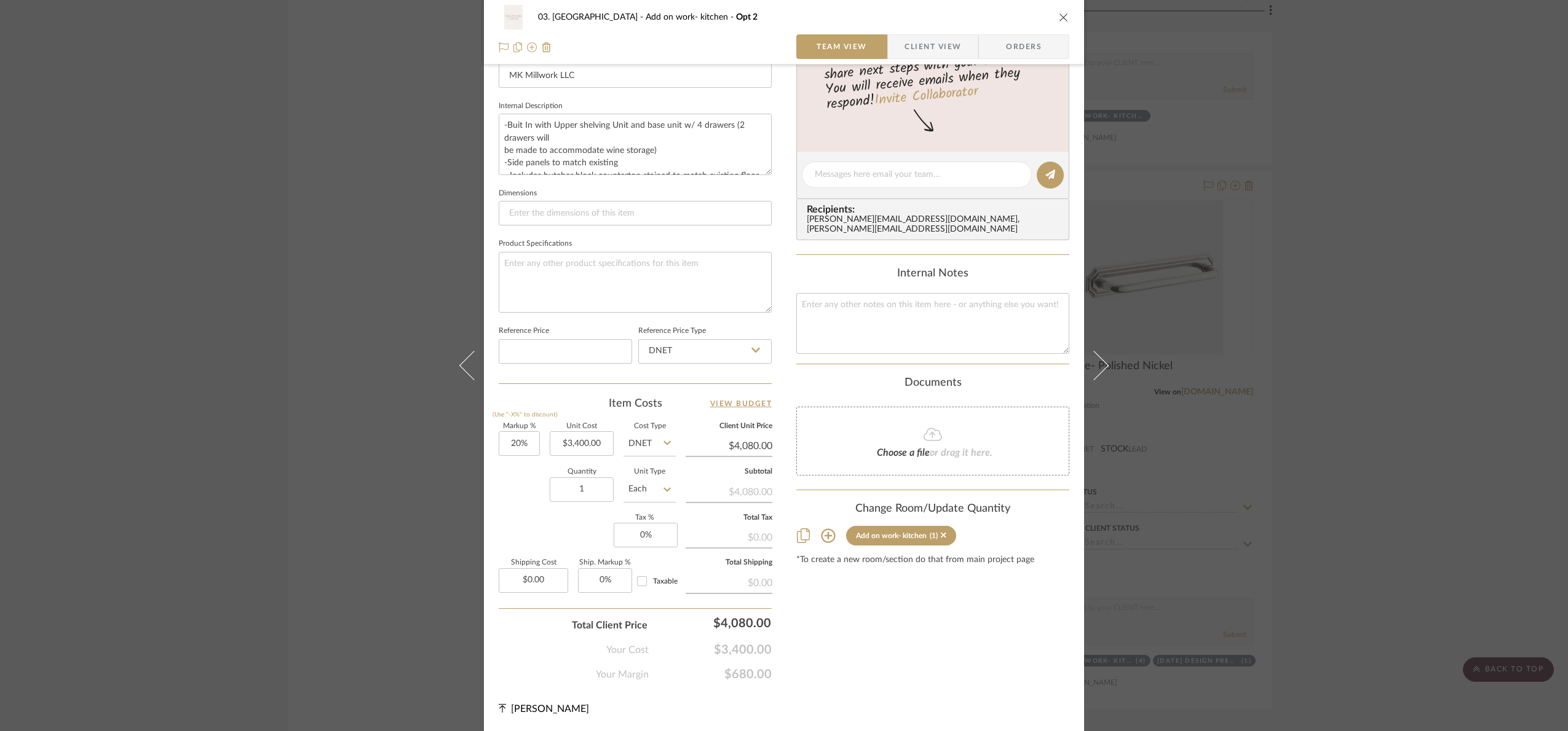
click at [1441, 252] on div "03. [PERSON_NAME] Add on work- kitchen Opt 2 Team View Client View Orders Team-…" at bounding box center [784, 365] width 1568 height 731
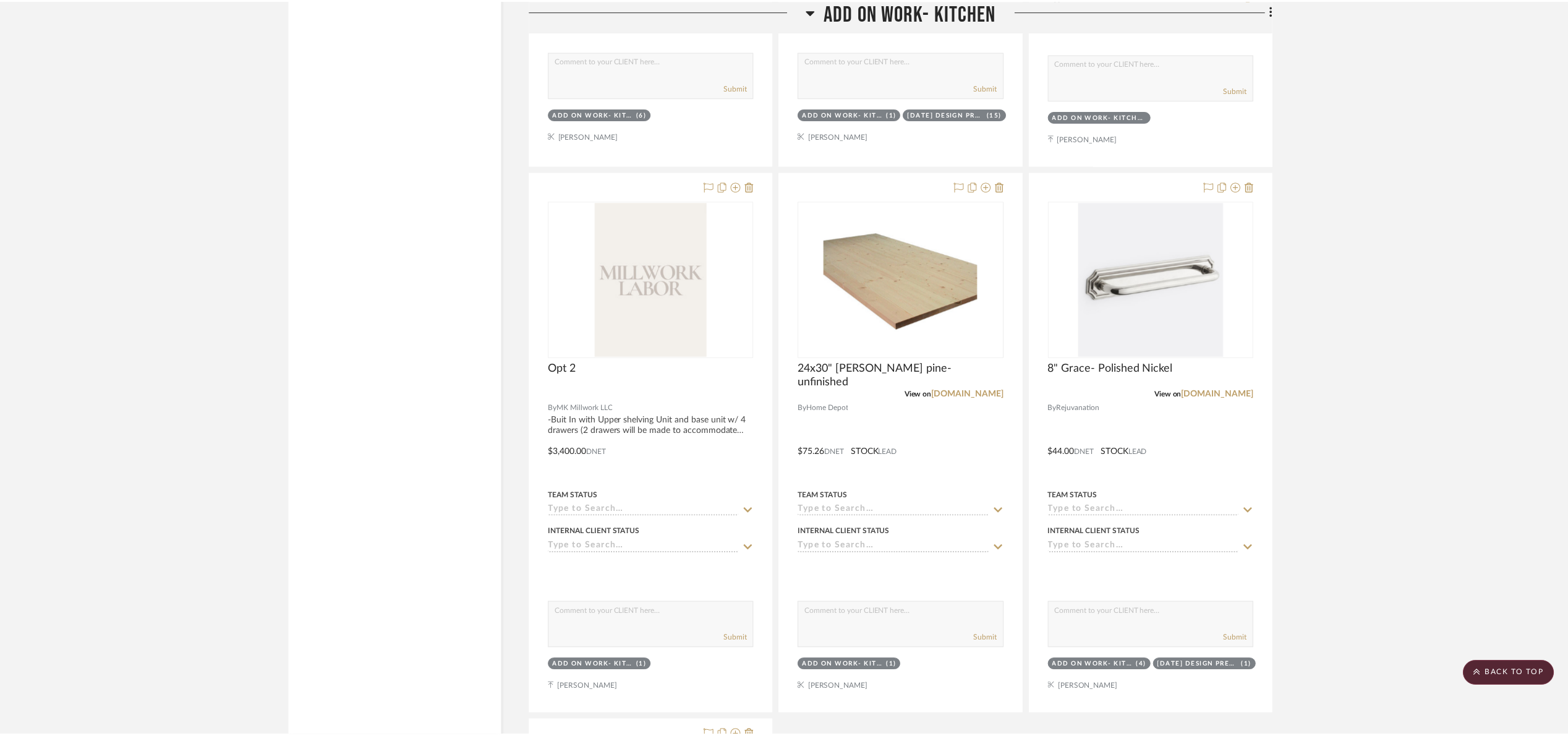
scroll to position [2413, 0]
